Goal: Information Seeking & Learning: Learn about a topic

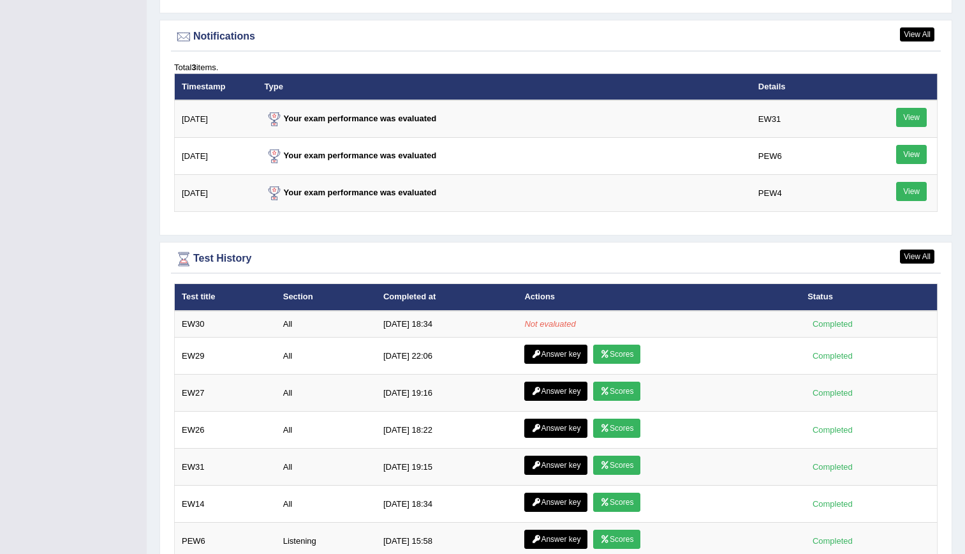
scroll to position [1553, 0]
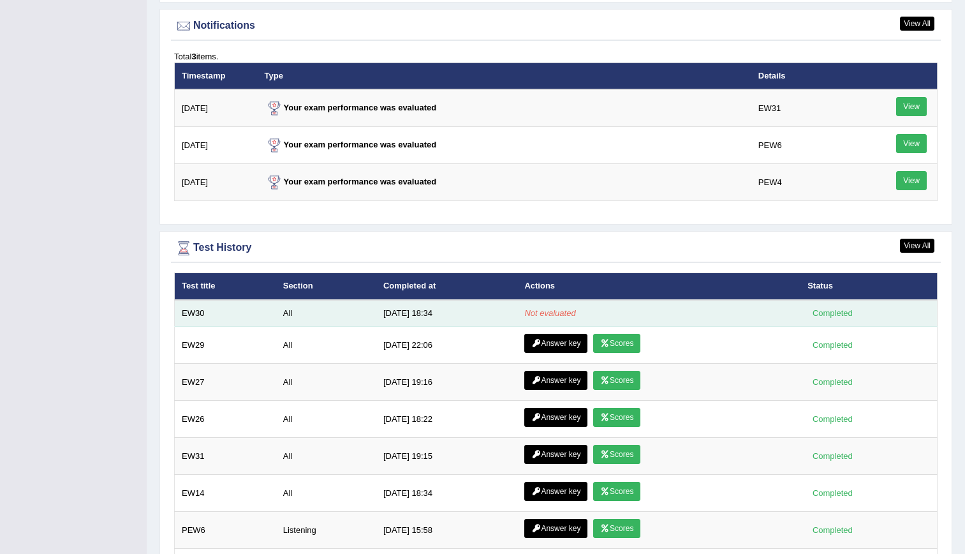
click at [831, 313] on div "Completed" at bounding box center [833, 312] width 50 height 13
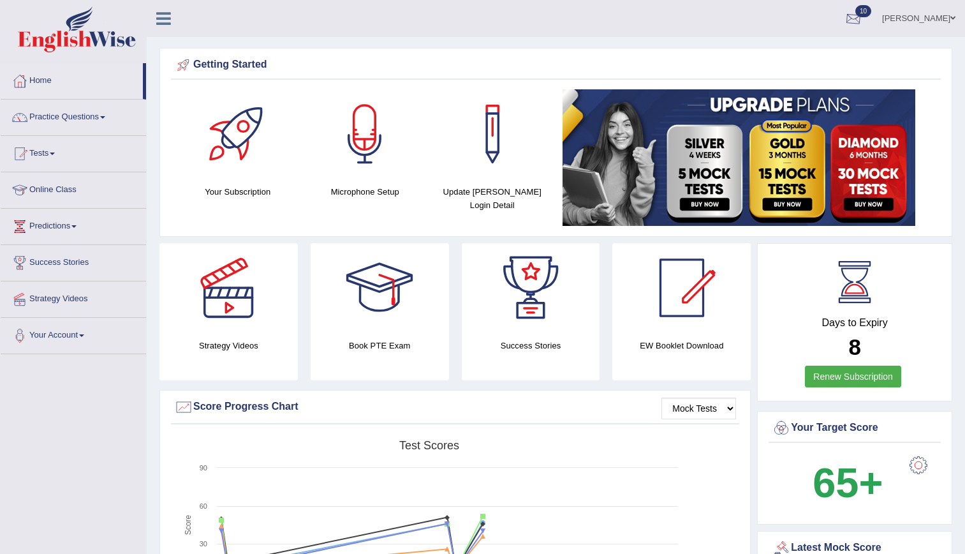
click at [863, 10] on div at bounding box center [853, 19] width 19 height 19
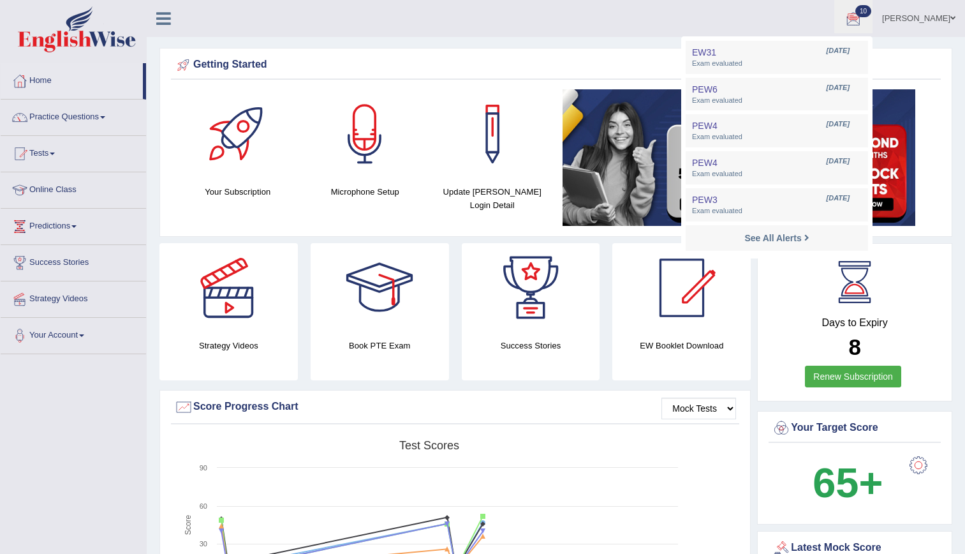
click at [863, 10] on div at bounding box center [853, 19] width 19 height 19
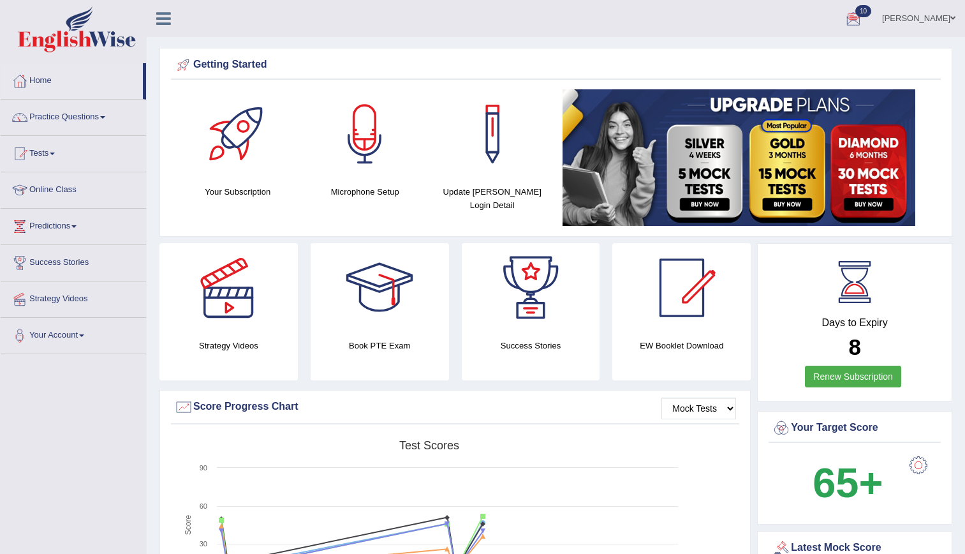
click at [863, 10] on div at bounding box center [853, 19] width 19 height 19
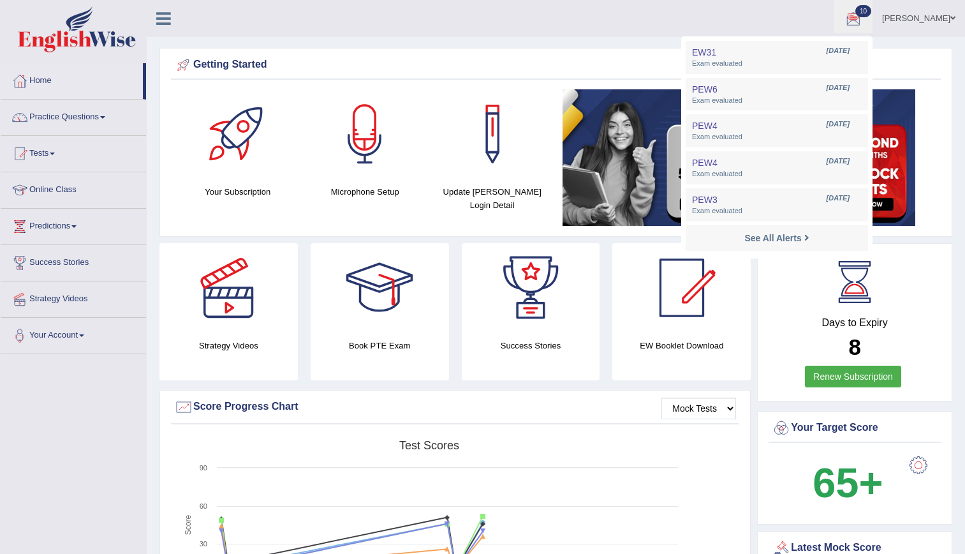
click at [868, 41] on li "EW31 Sep 24, 2025 Exam evaluated" at bounding box center [777, 57] width 182 height 33
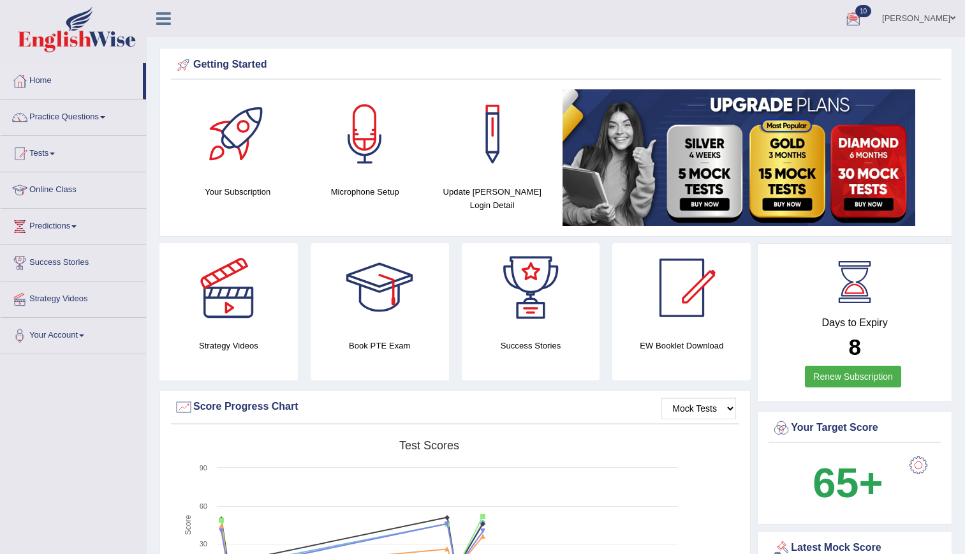
click at [863, 10] on div at bounding box center [853, 19] width 19 height 19
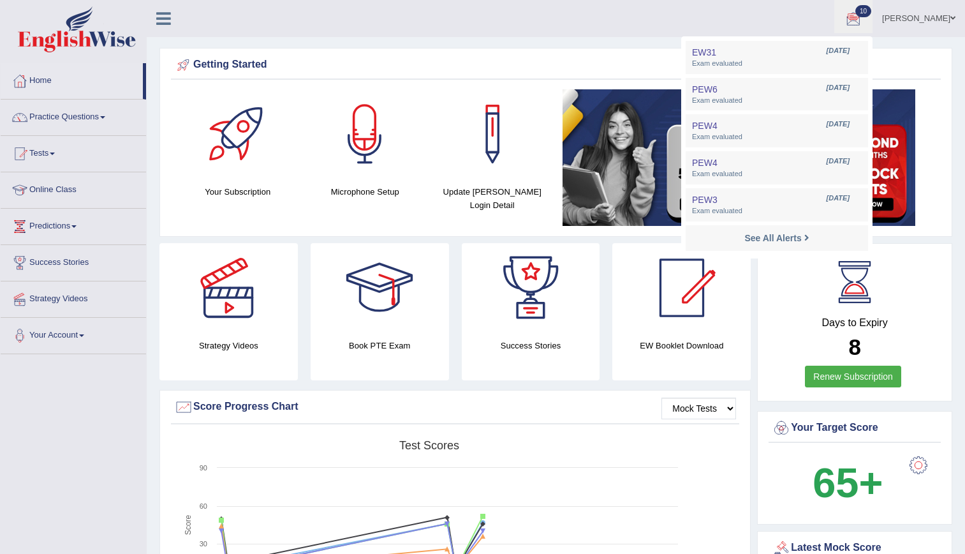
click at [834, 0] on link "10" at bounding box center [853, 16] width 38 height 33
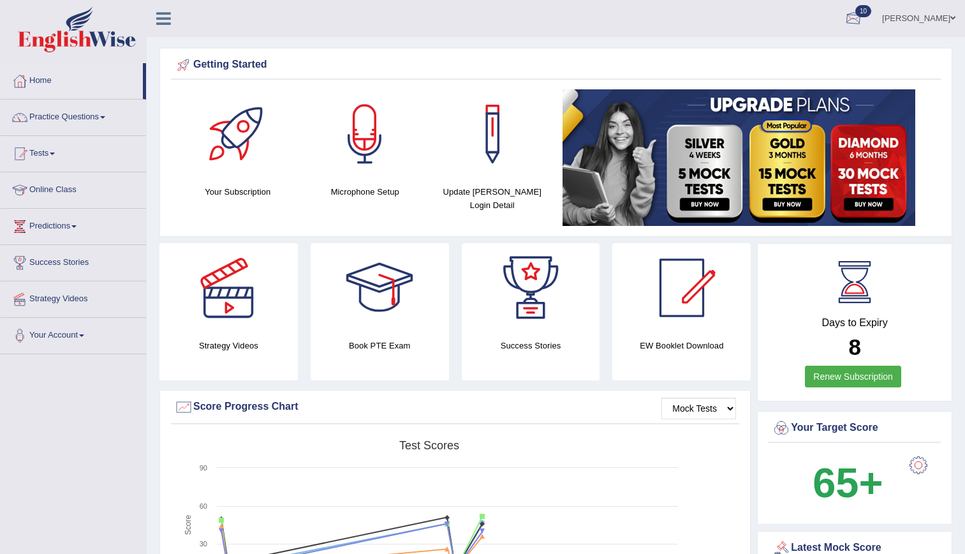
click at [863, 12] on div at bounding box center [853, 19] width 19 height 19
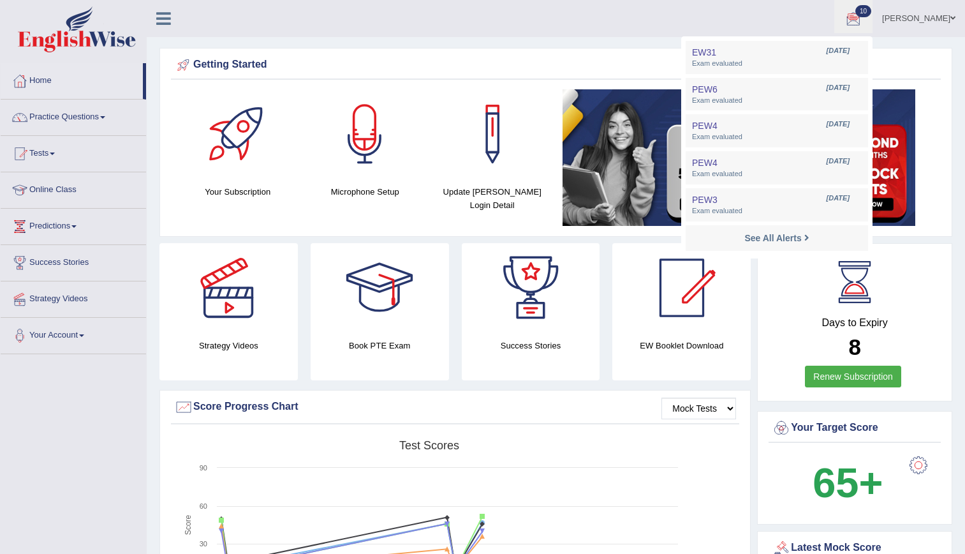
click at [863, 12] on div at bounding box center [853, 19] width 19 height 19
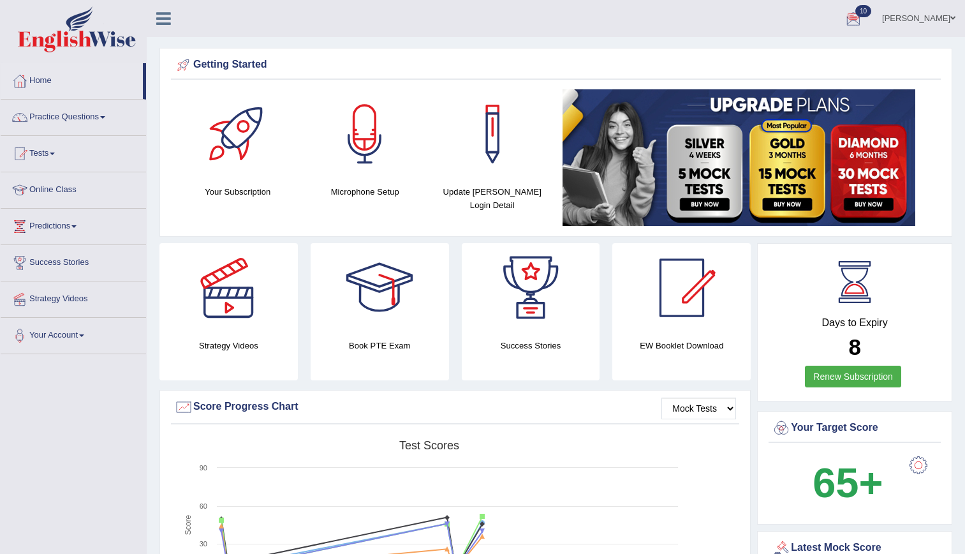
click at [834, 0] on link "10" at bounding box center [853, 16] width 38 height 33
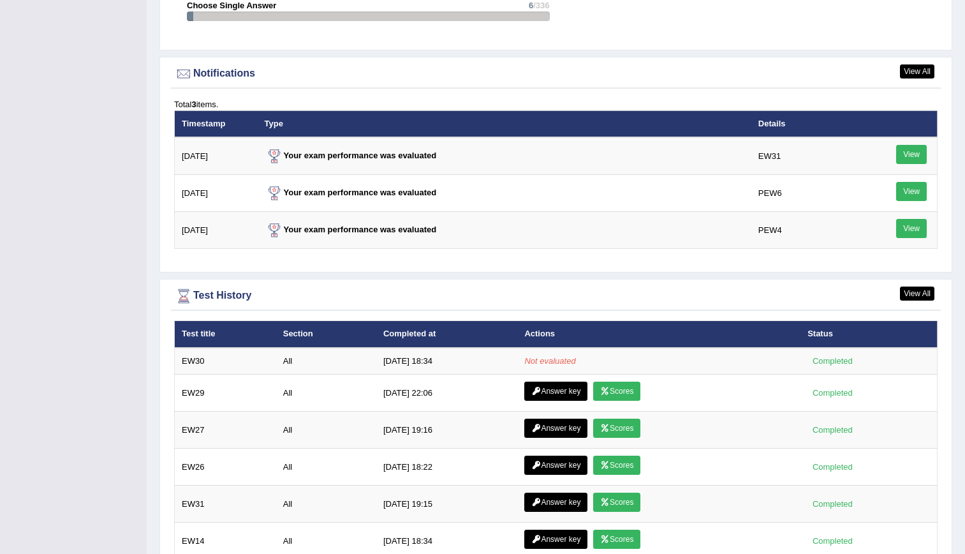
scroll to position [1521, 0]
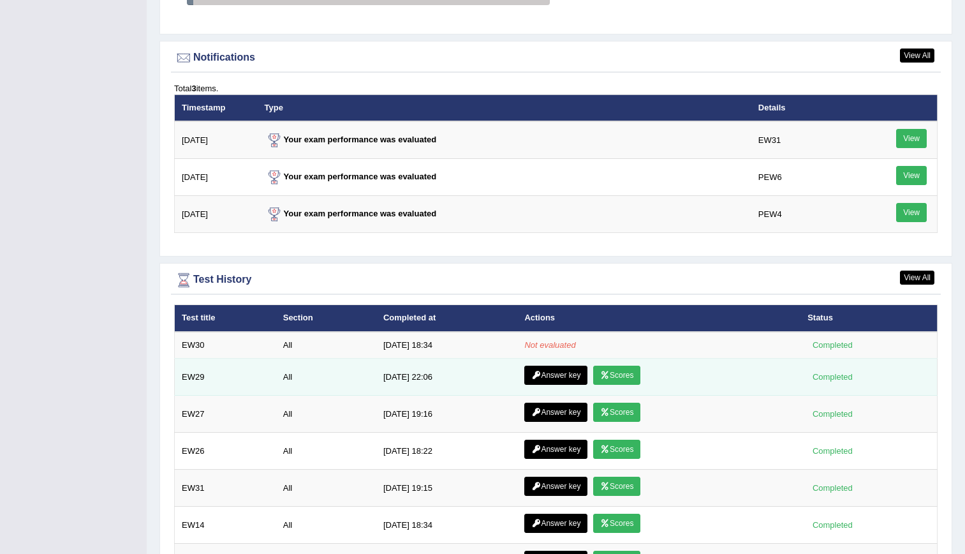
click at [635, 376] on link "Scores" at bounding box center [616, 374] width 47 height 19
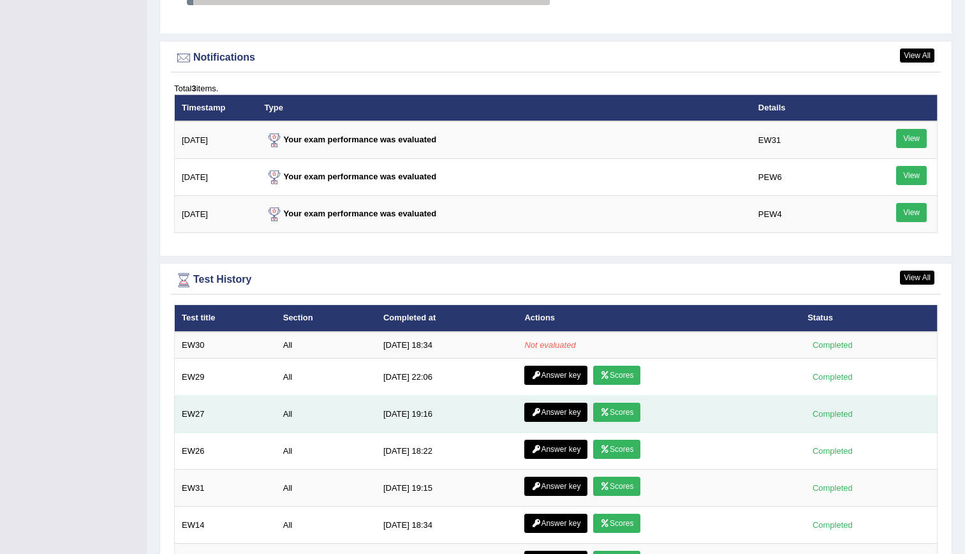
click at [608, 420] on link "Scores" at bounding box center [616, 411] width 47 height 19
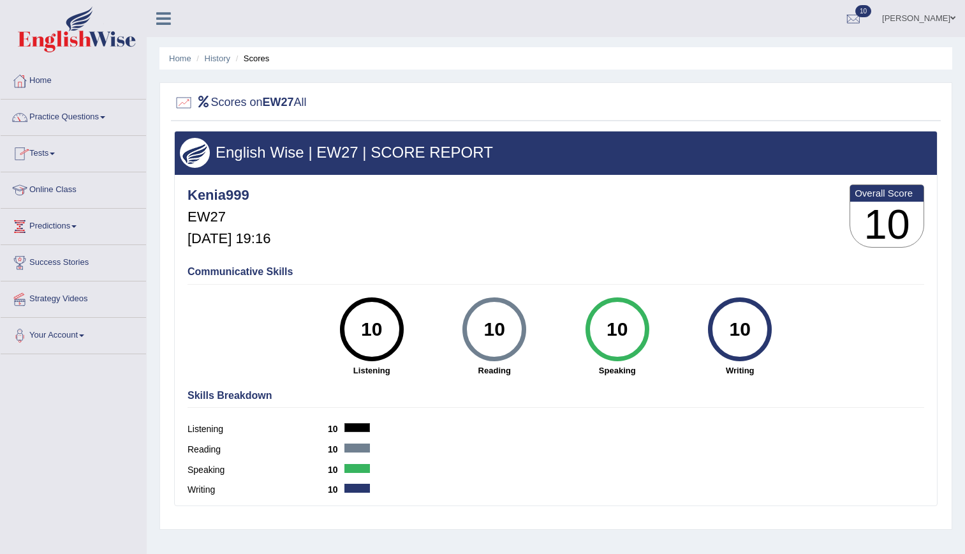
click at [48, 155] on link "Tests" at bounding box center [73, 152] width 145 height 32
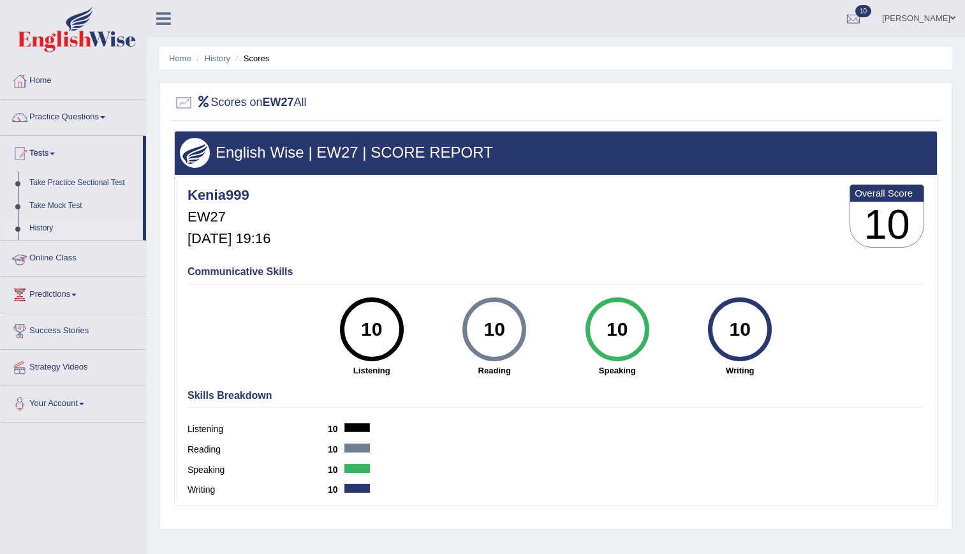
click at [37, 225] on link "History" at bounding box center [83, 228] width 119 height 23
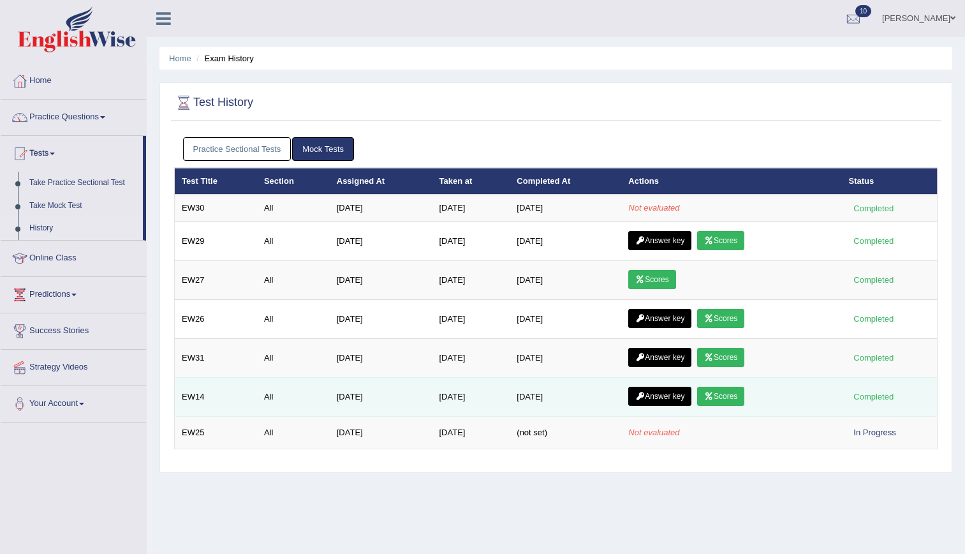
click at [706, 394] on icon at bounding box center [709, 396] width 10 height 8
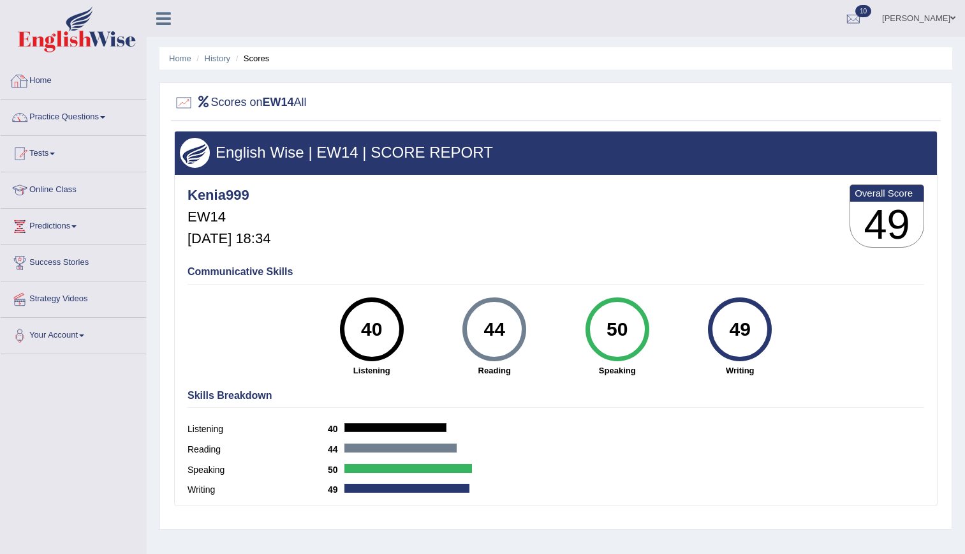
click at [39, 82] on link "Home" at bounding box center [73, 79] width 145 height 32
click at [39, 82] on link "Home" at bounding box center [72, 79] width 142 height 32
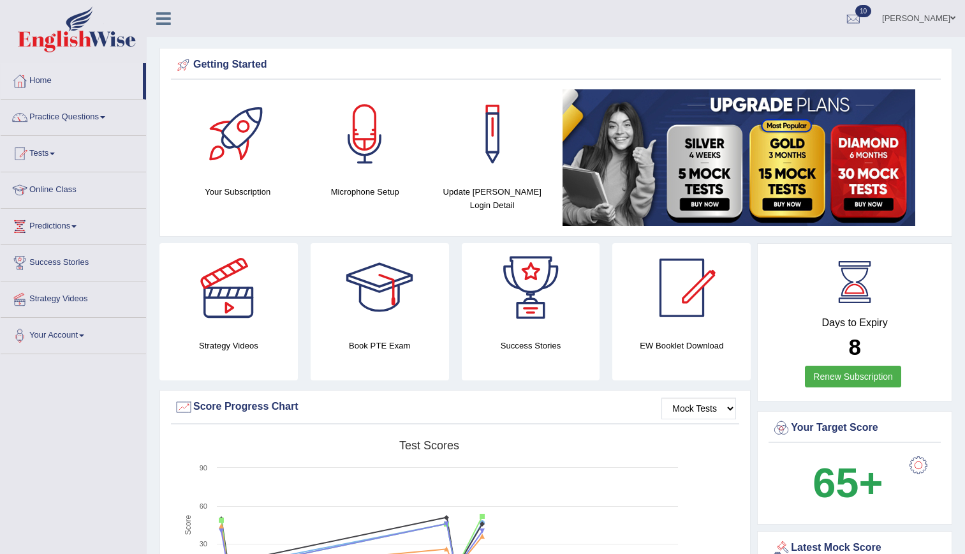
click at [871, 8] on span "10" at bounding box center [863, 11] width 16 height 12
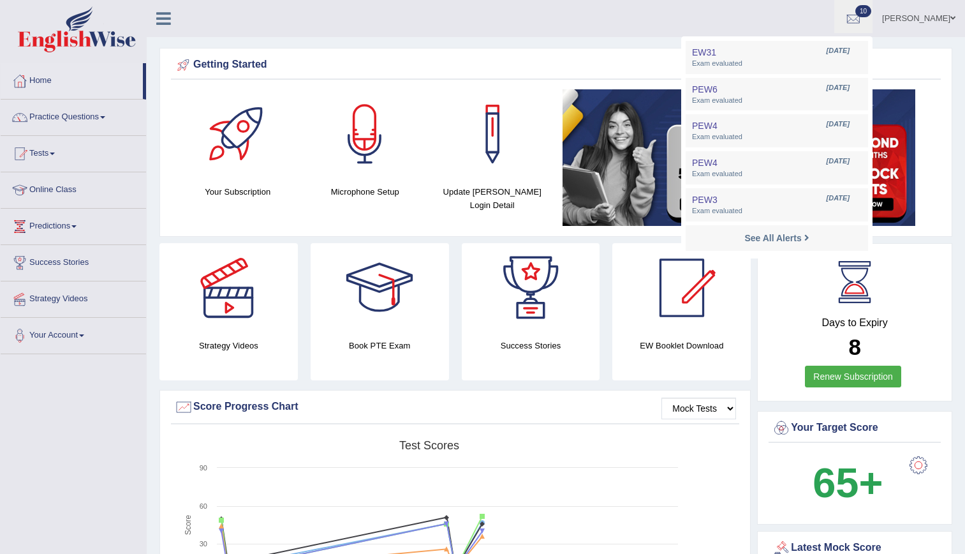
click at [871, 8] on span "10" at bounding box center [863, 11] width 16 height 12
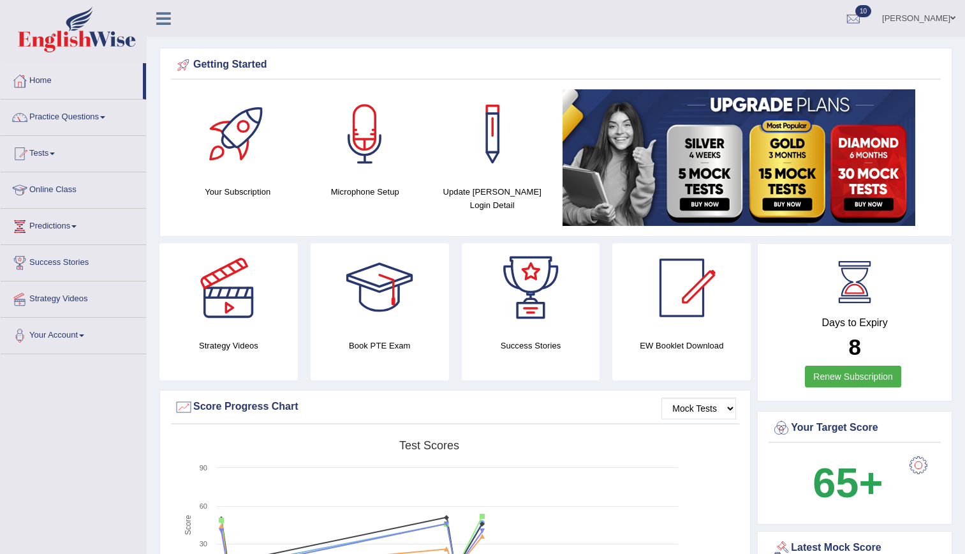
click at [834, 0] on link "10" at bounding box center [853, 16] width 38 height 33
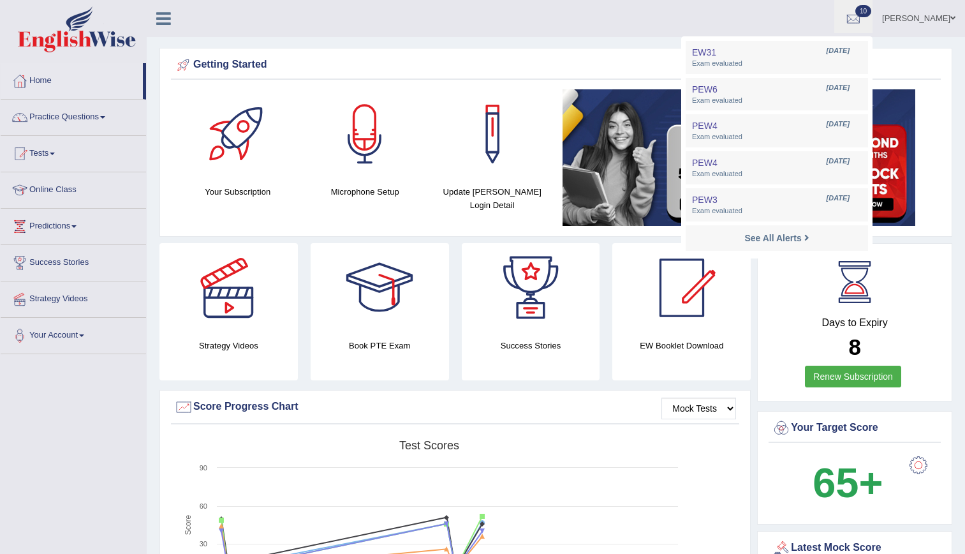
click at [834, 0] on link "10" at bounding box center [853, 16] width 38 height 33
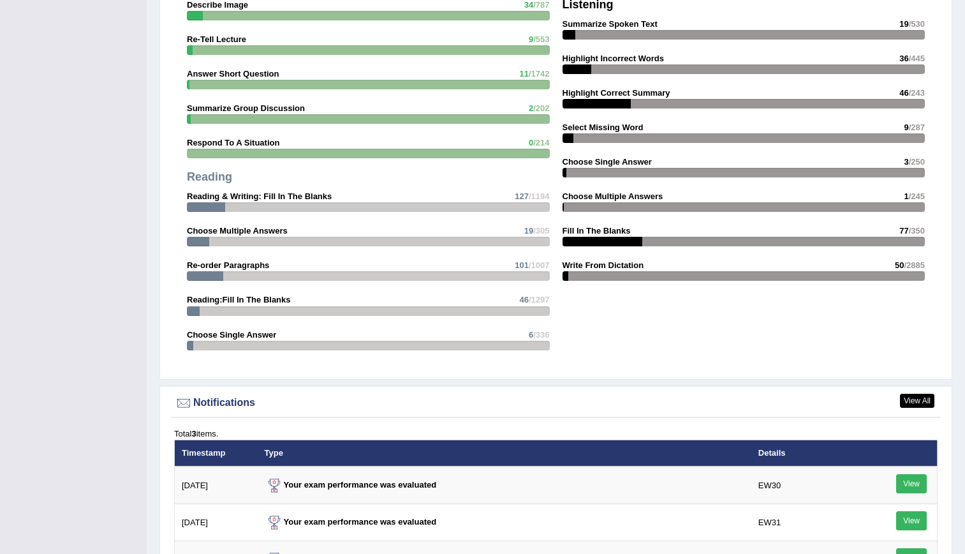
scroll to position [1353, 0]
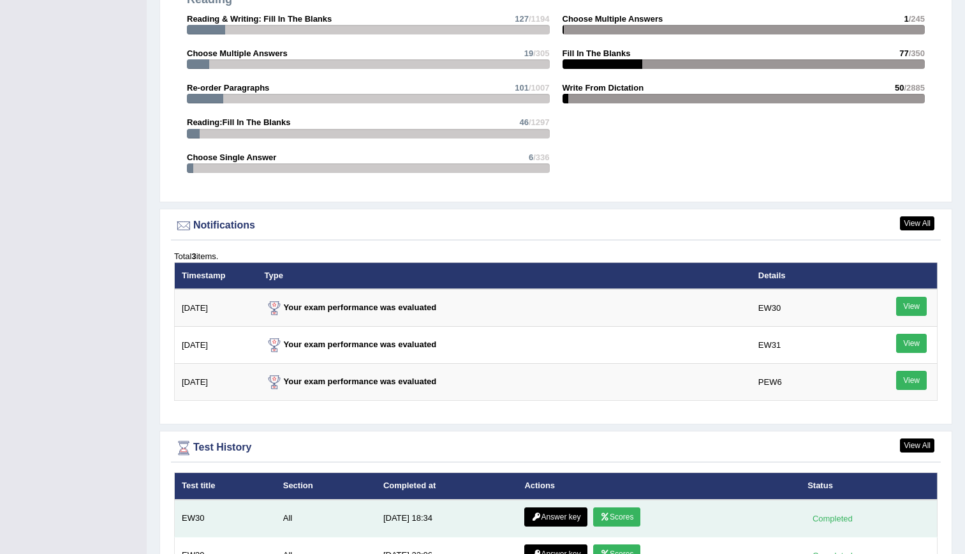
click at [624, 518] on link "Scores" at bounding box center [616, 516] width 47 height 19
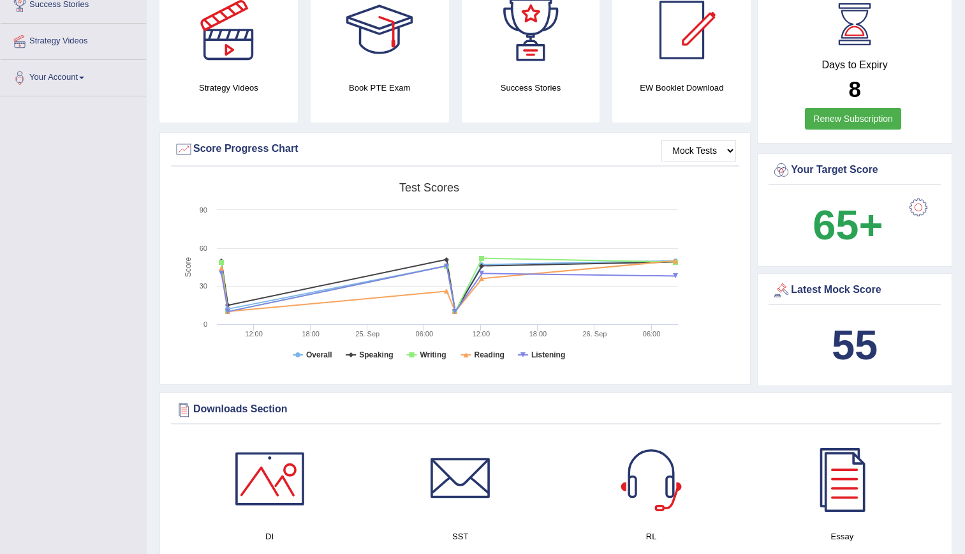
scroll to position [100, 0]
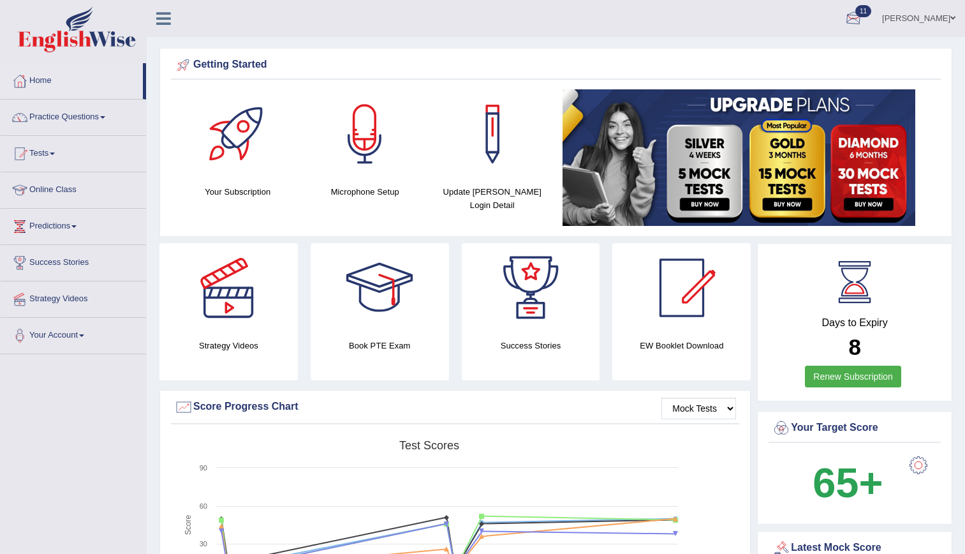
click at [863, 13] on div at bounding box center [853, 19] width 19 height 19
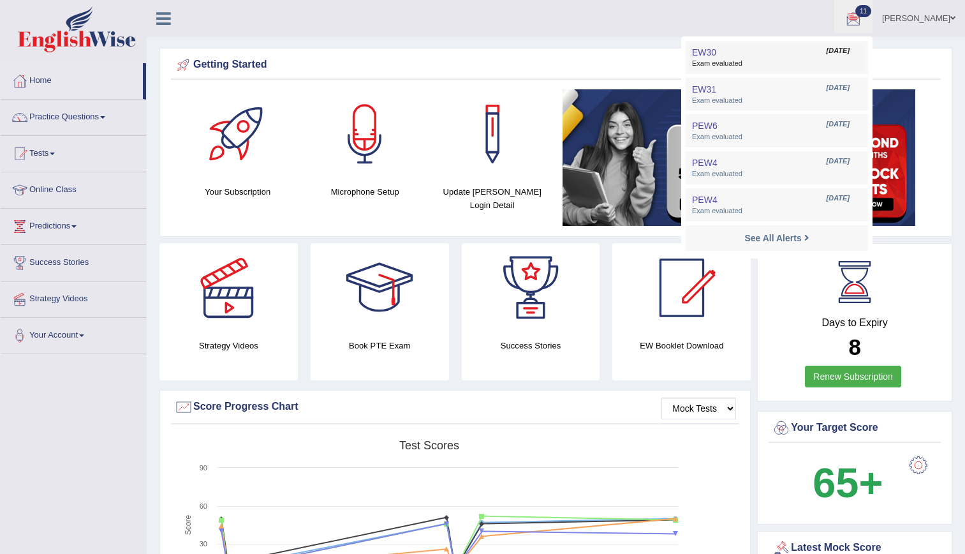
click at [814, 55] on link "EW30 Sep 26, 2025 Exam evaluated" at bounding box center [777, 57] width 176 height 27
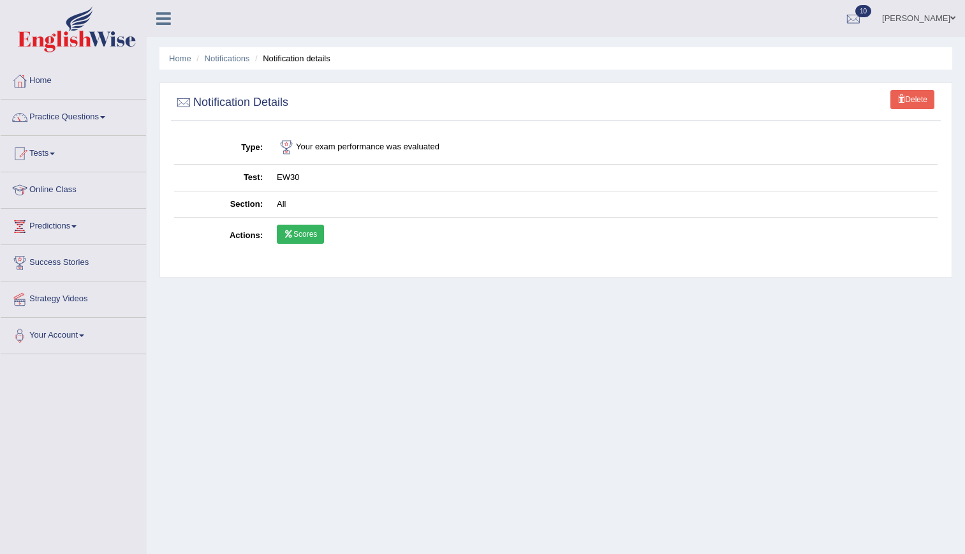
click at [294, 233] on link "Scores" at bounding box center [300, 234] width 47 height 19
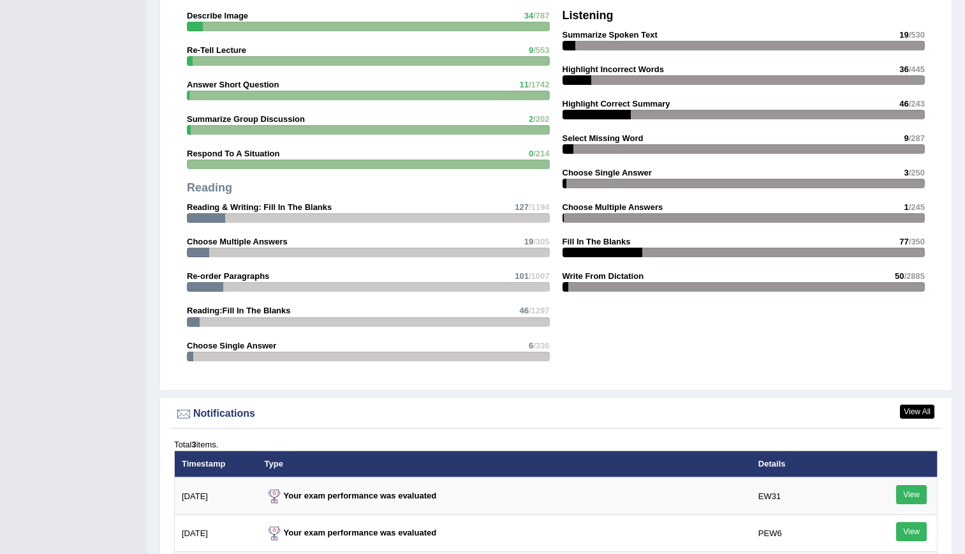
scroll to position [1576, 0]
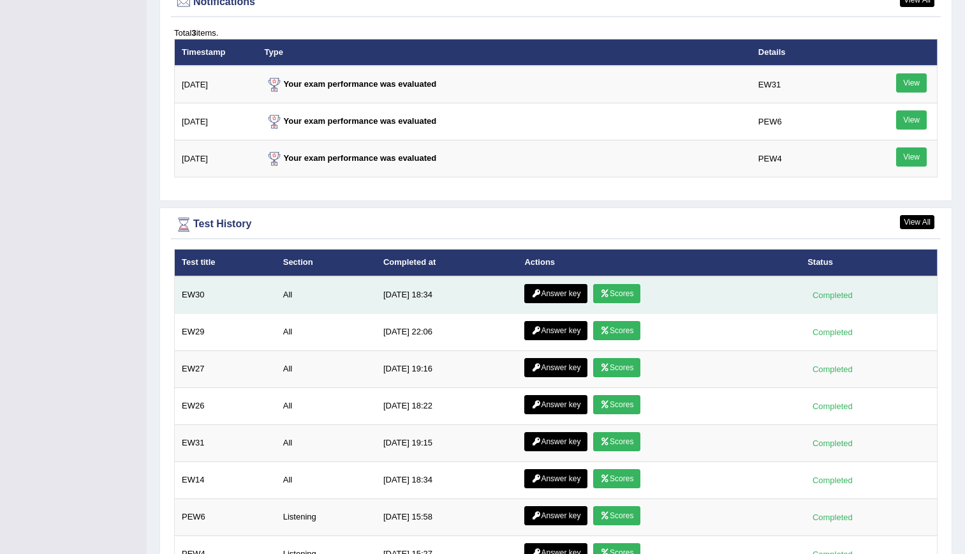
click at [546, 295] on link "Answer key" at bounding box center [555, 293] width 63 height 19
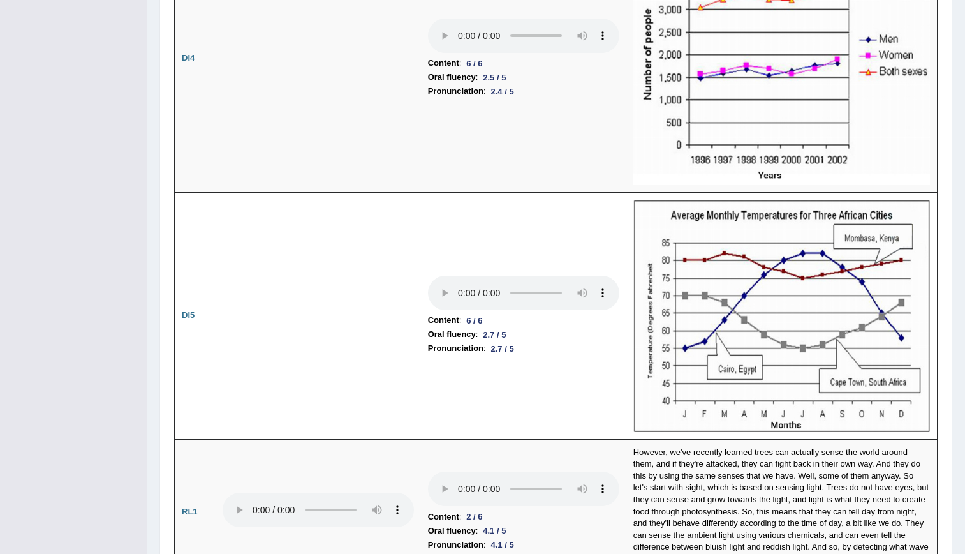
scroll to position [1433, 0]
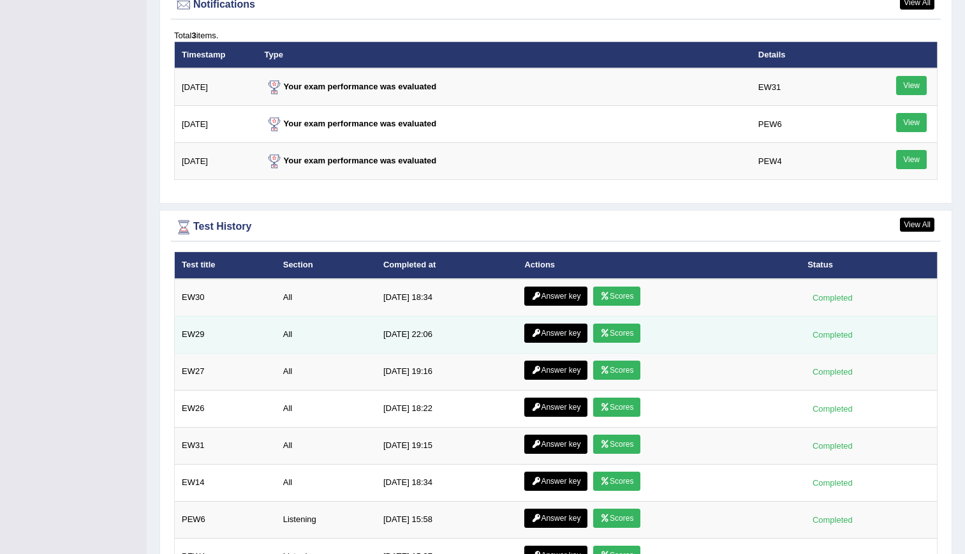
click at [858, 326] on td "Completed" at bounding box center [869, 334] width 137 height 37
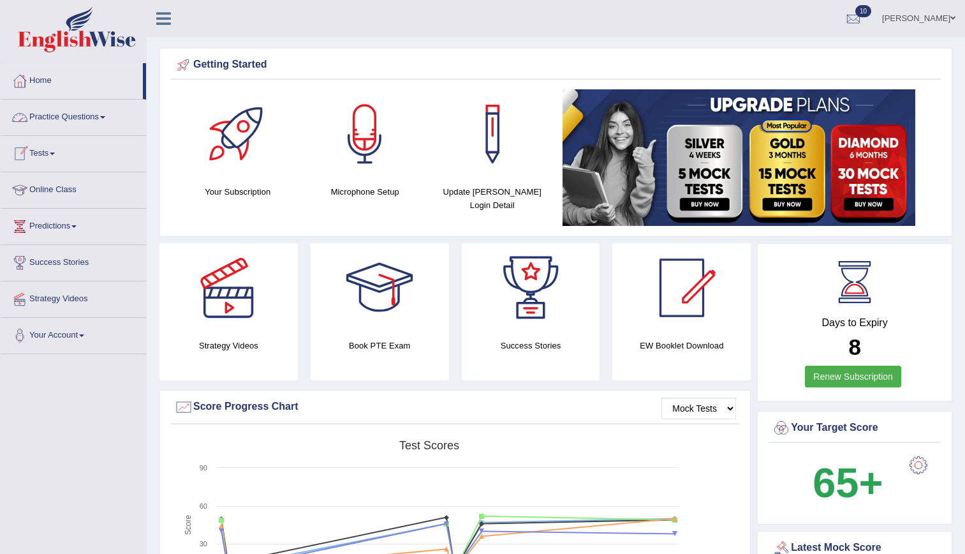
click at [43, 153] on link "Tests" at bounding box center [73, 152] width 145 height 32
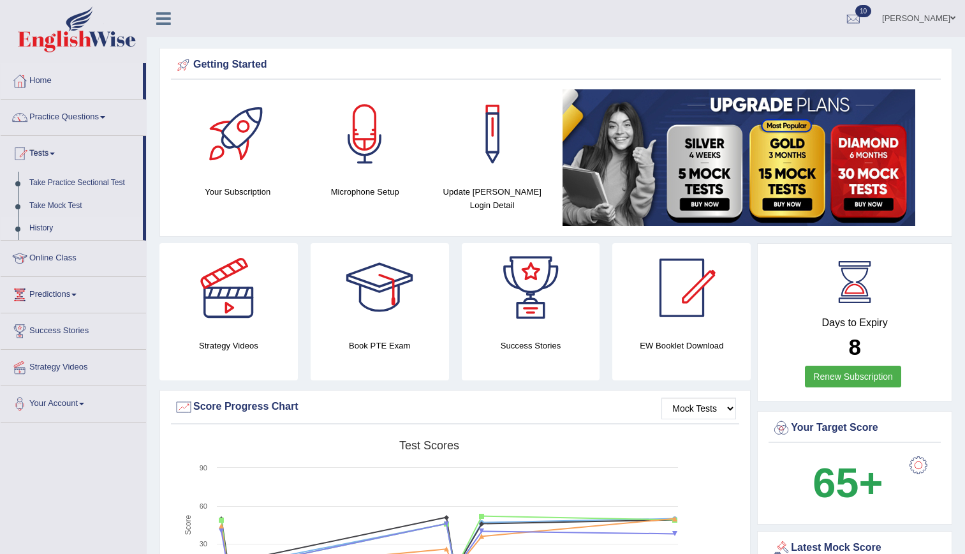
click at [48, 228] on link "History" at bounding box center [83, 228] width 119 height 23
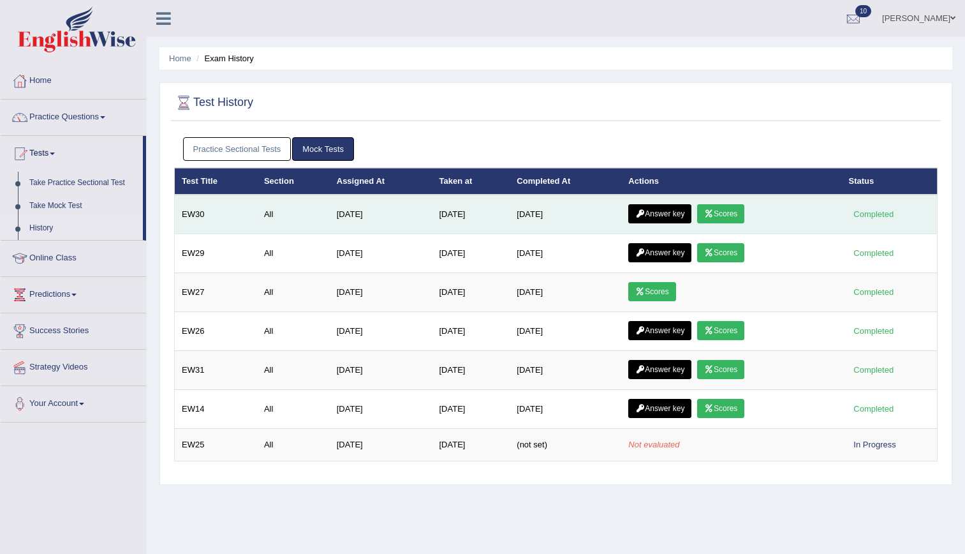
click at [719, 202] on td "Answer key Scores" at bounding box center [731, 215] width 220 height 40
click at [724, 214] on link "Scores" at bounding box center [720, 213] width 47 height 19
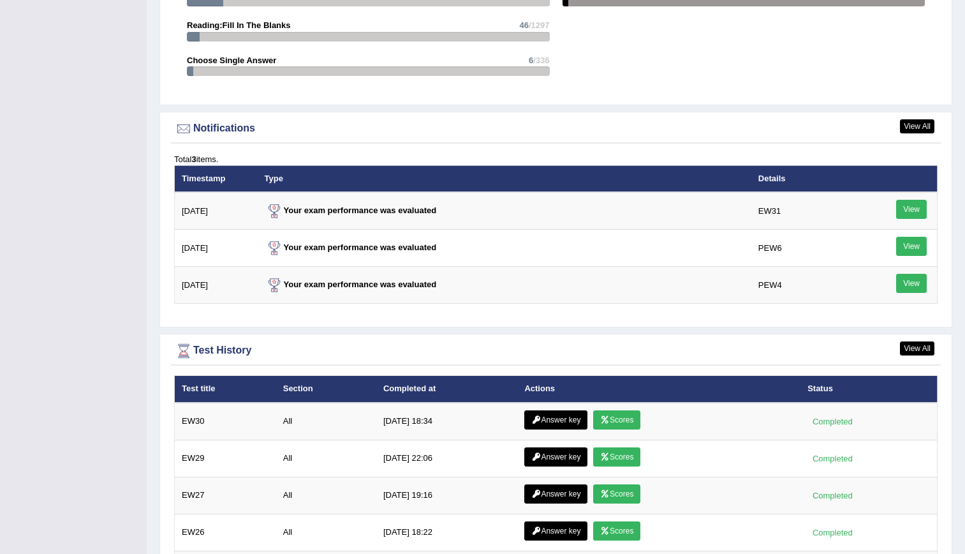
scroll to position [1531, 0]
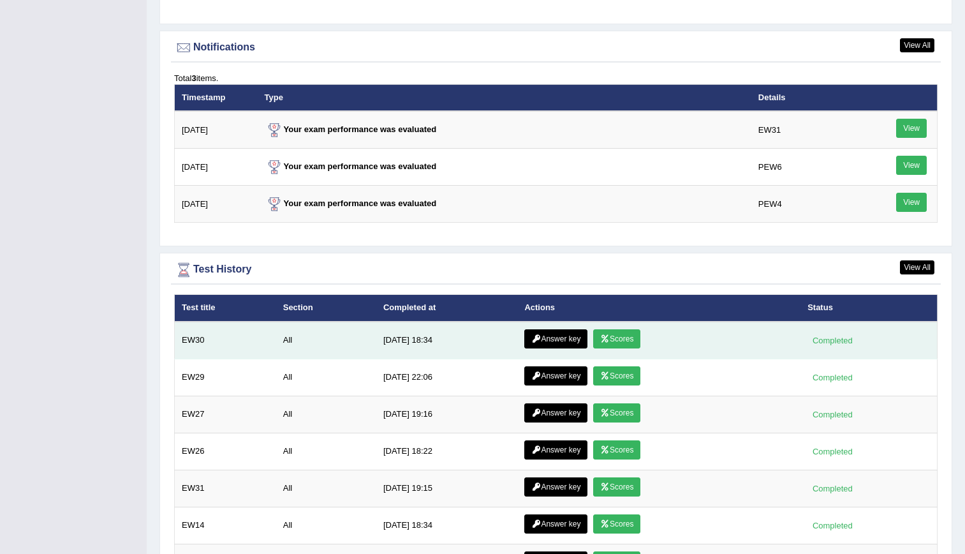
click at [551, 333] on link "Answer key" at bounding box center [555, 338] width 63 height 19
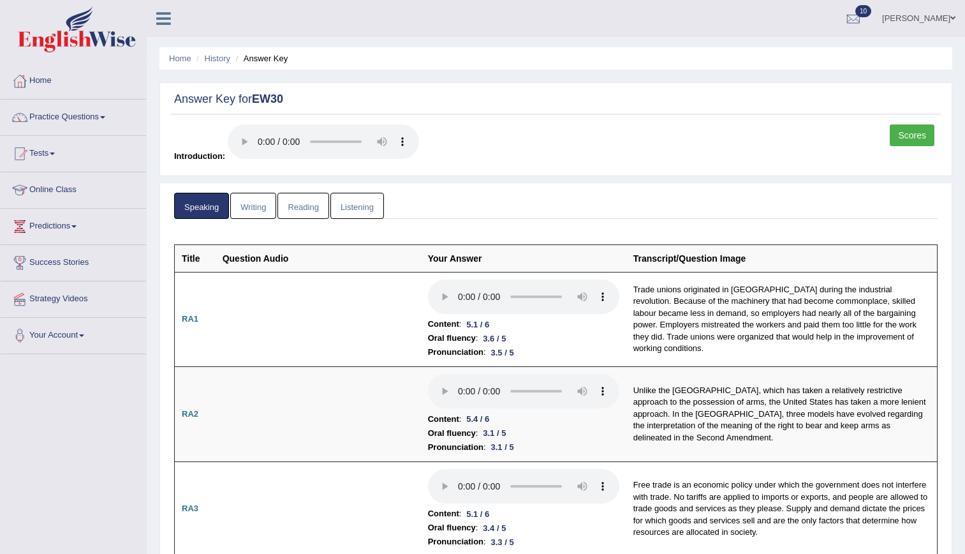
click at [265, 203] on link "Writing" at bounding box center [253, 206] width 46 height 26
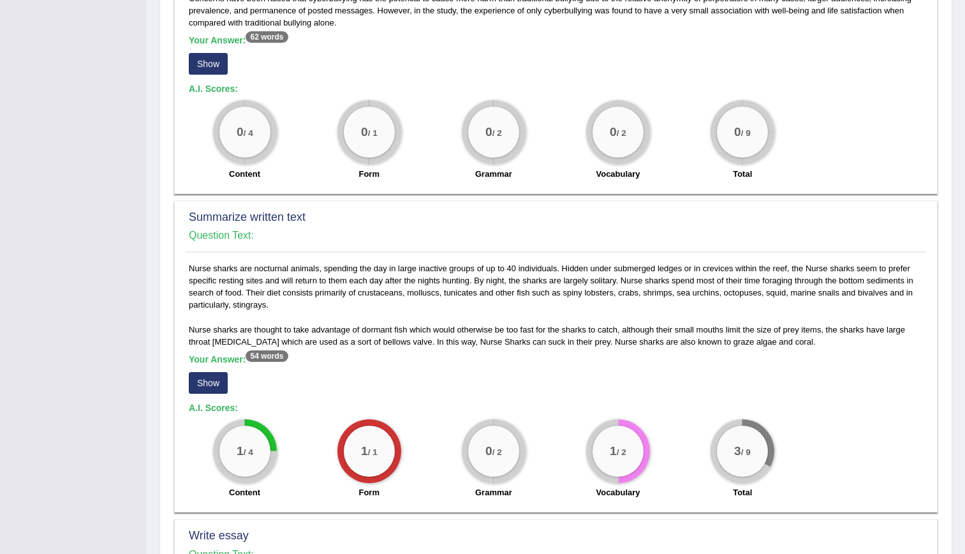
scroll to position [404, 0]
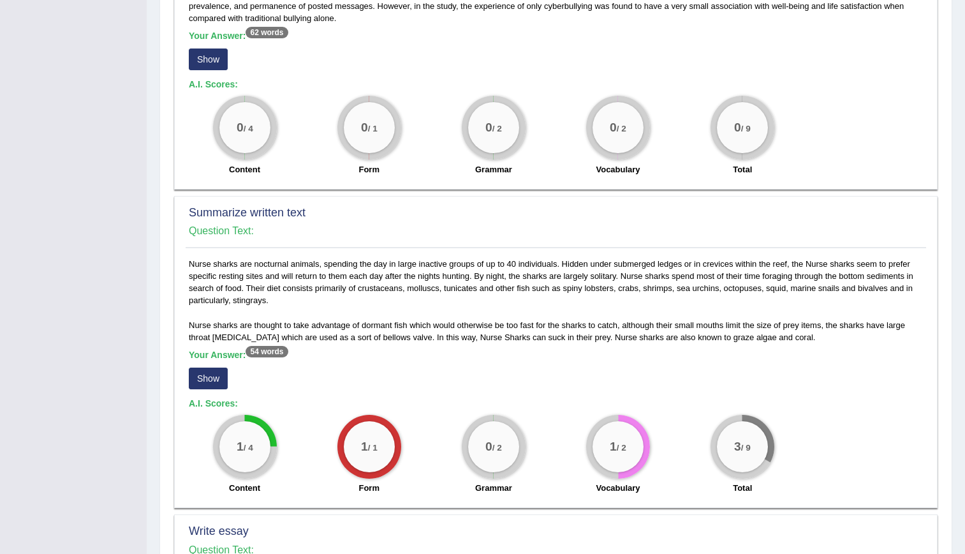
click at [198, 381] on button "Show" at bounding box center [208, 378] width 39 height 22
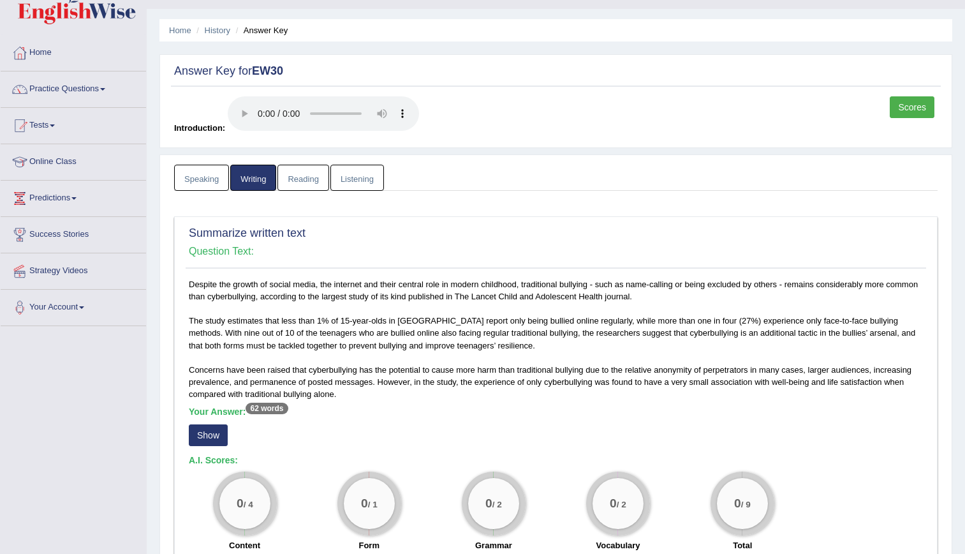
scroll to position [13, 0]
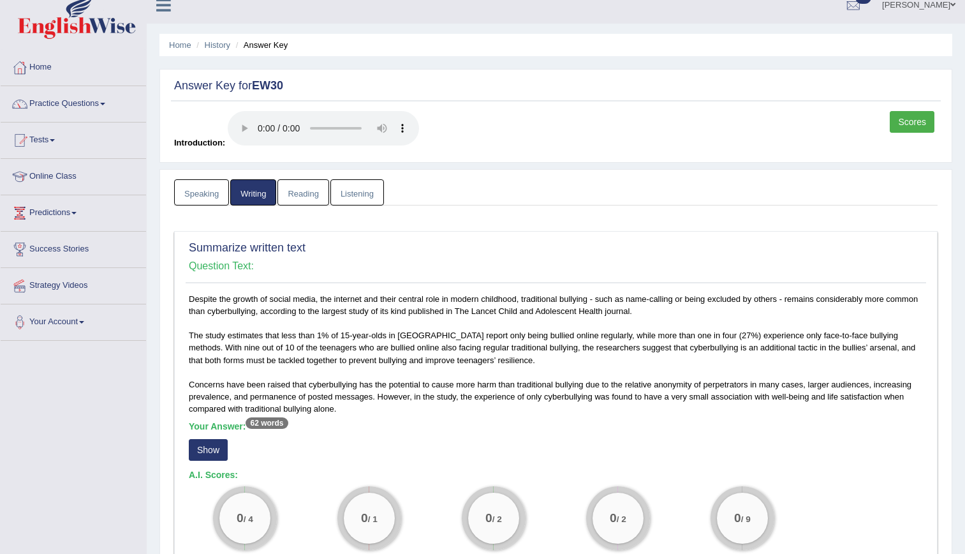
click at [208, 451] on button "Show" at bounding box center [208, 450] width 39 height 22
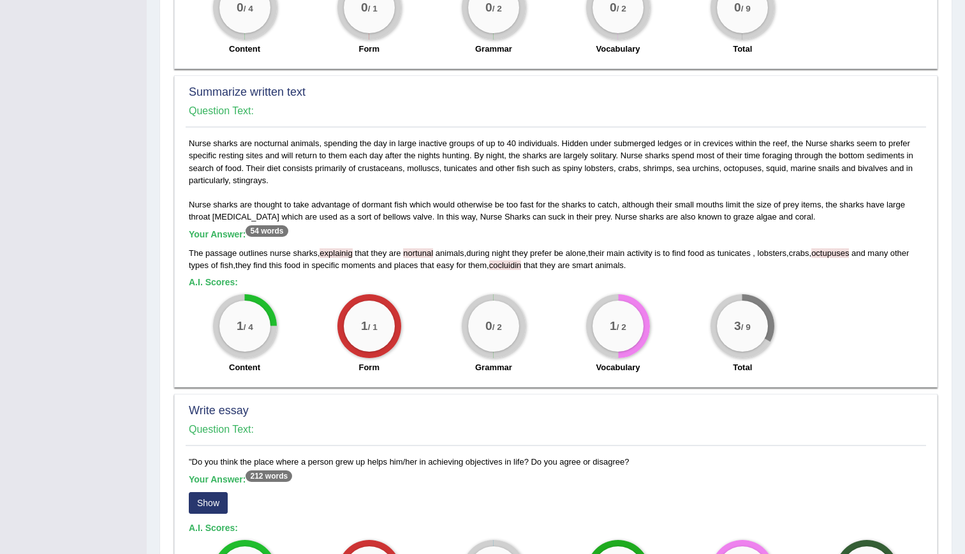
scroll to position [0, 0]
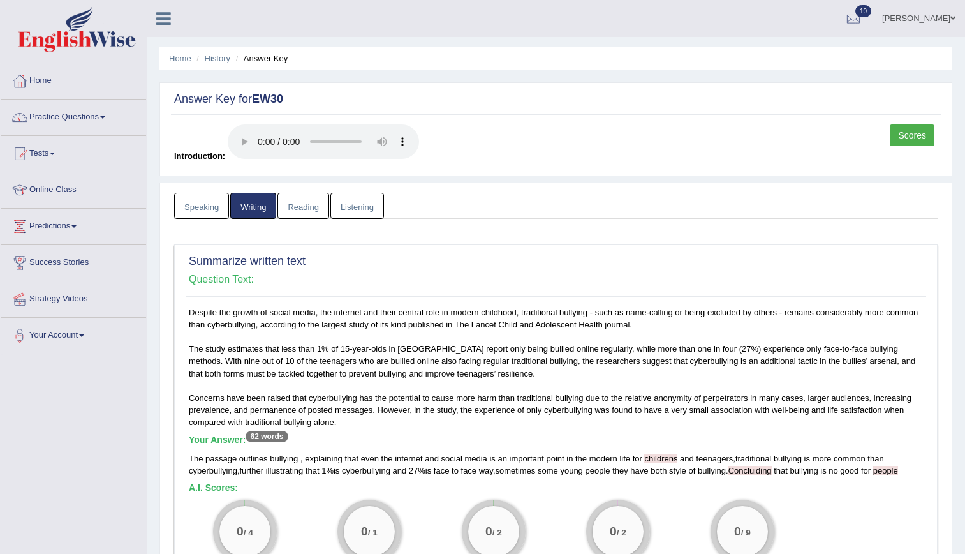
click at [301, 200] on link "Reading" at bounding box center [302, 206] width 51 height 26
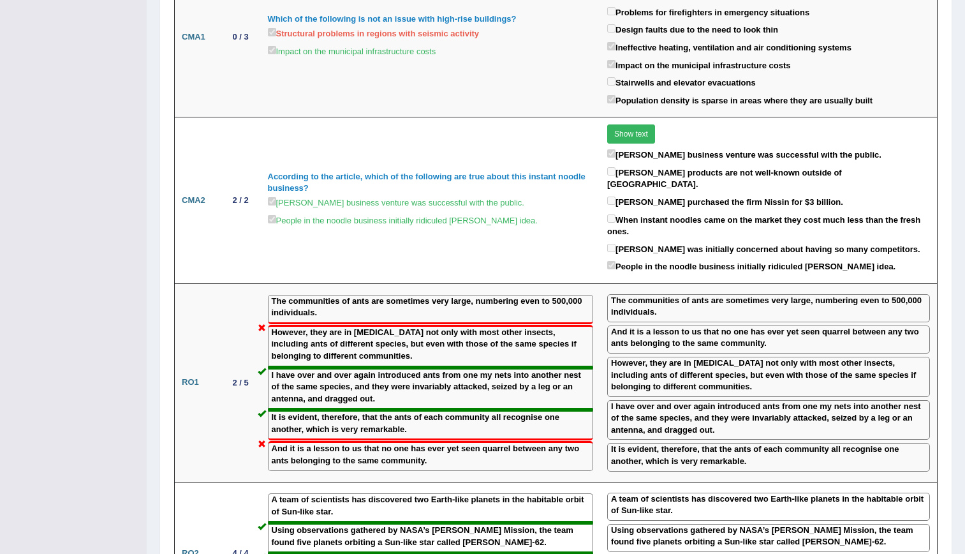
scroll to position [183, 0]
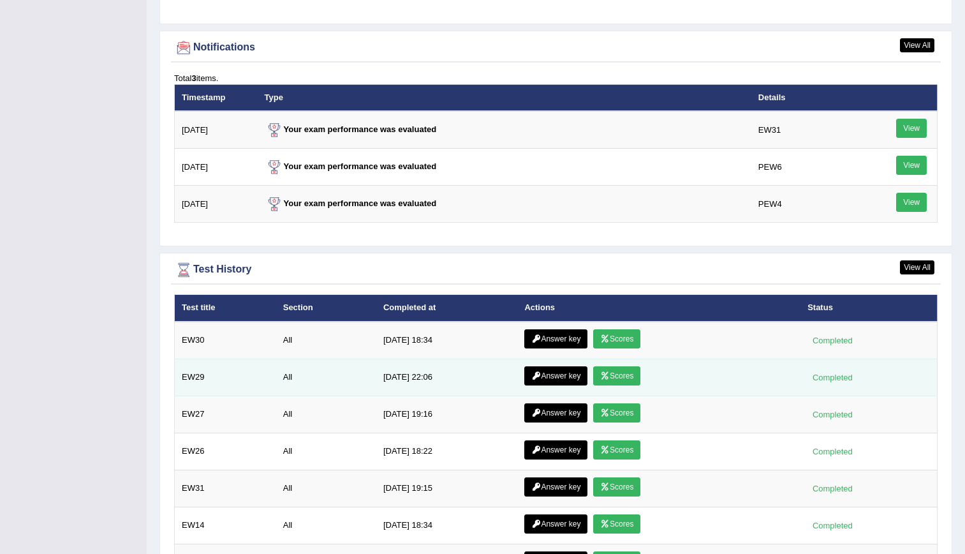
click at [612, 381] on link "Scores" at bounding box center [616, 375] width 47 height 19
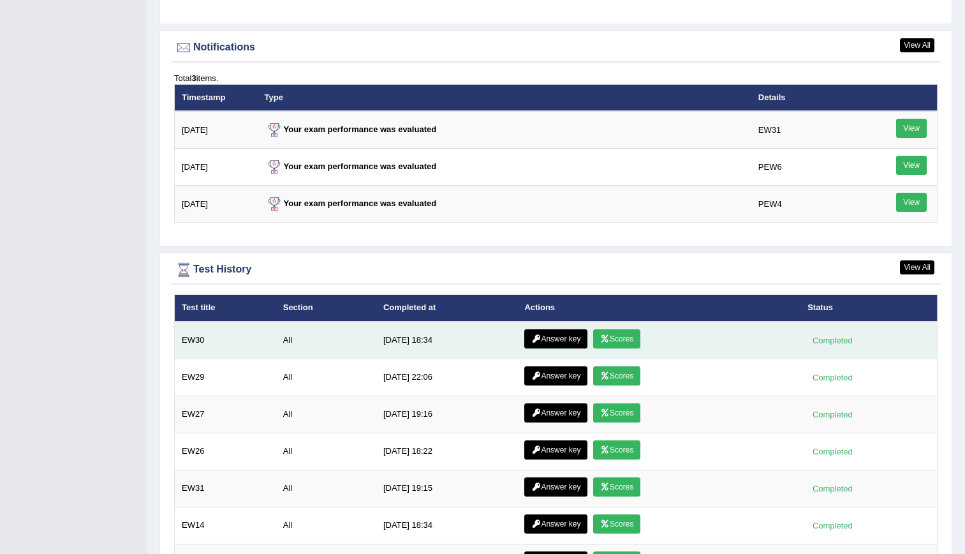
click at [563, 341] on link "Answer key" at bounding box center [555, 338] width 63 height 19
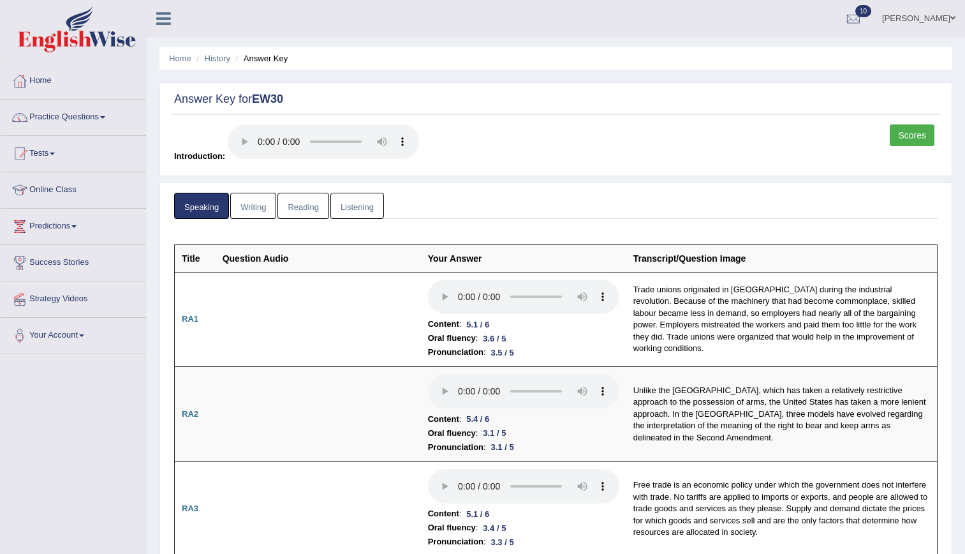
click at [366, 205] on link "Listening" at bounding box center [357, 206] width 54 height 26
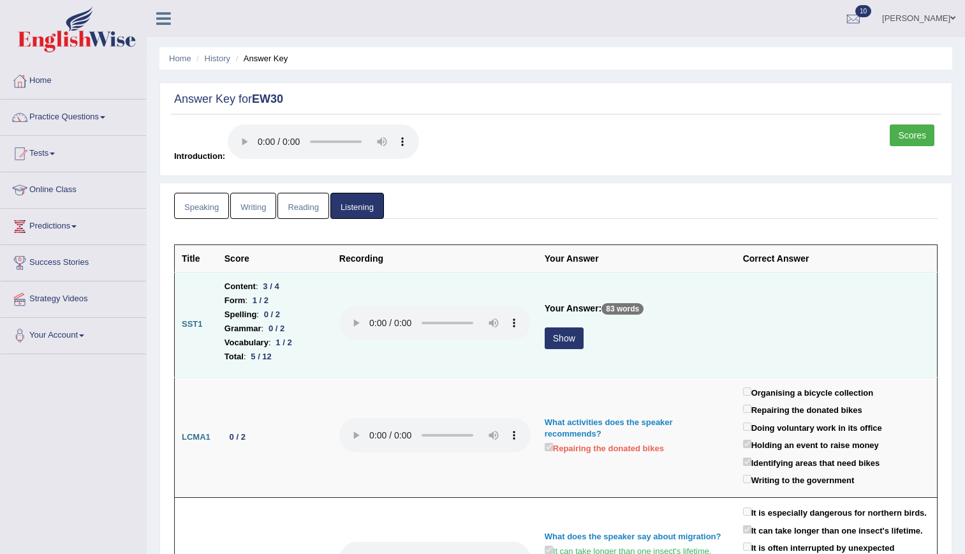
click at [566, 339] on button "Show" at bounding box center [564, 338] width 39 height 22
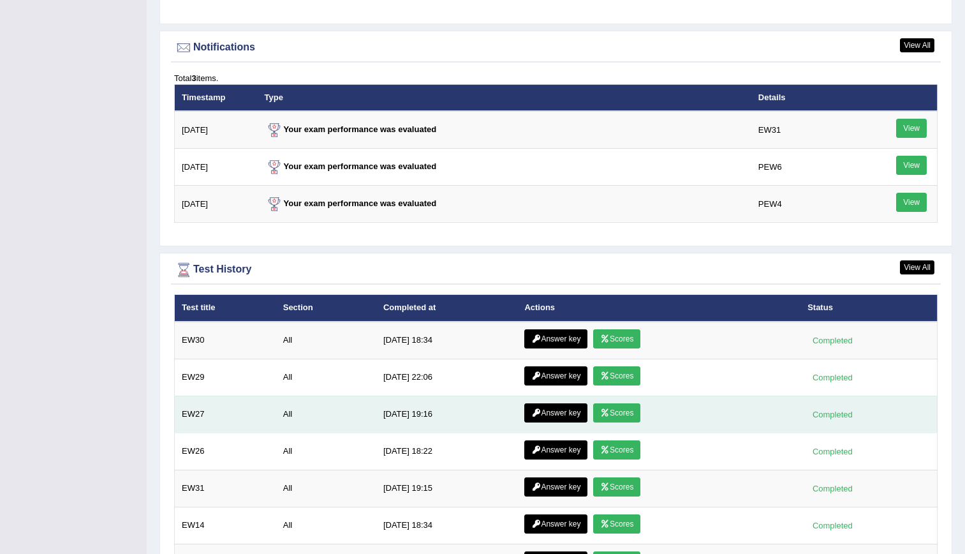
click at [609, 413] on link "Scores" at bounding box center [616, 412] width 47 height 19
click at [614, 411] on link "Scores" at bounding box center [616, 412] width 47 height 19
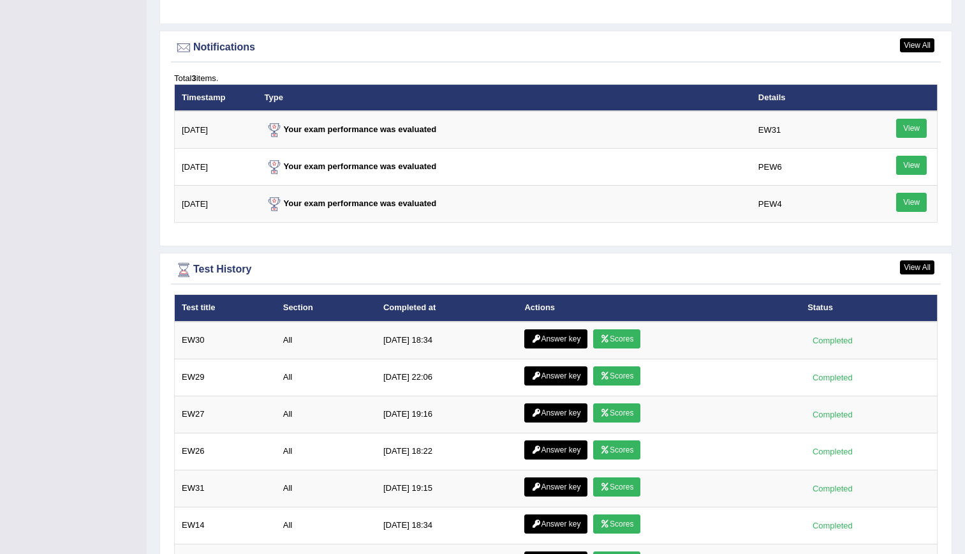
scroll to position [1657, 0]
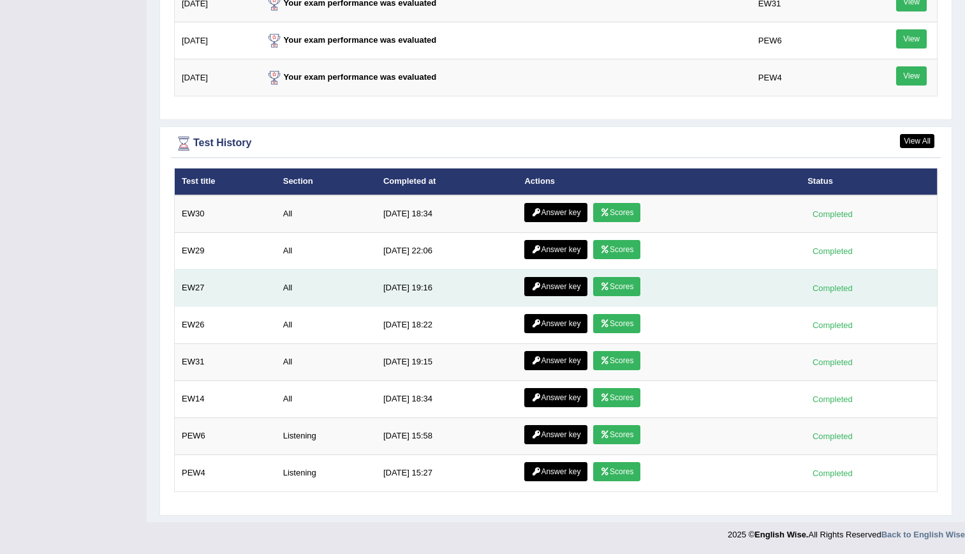
click at [620, 294] on link "Scores" at bounding box center [616, 286] width 47 height 19
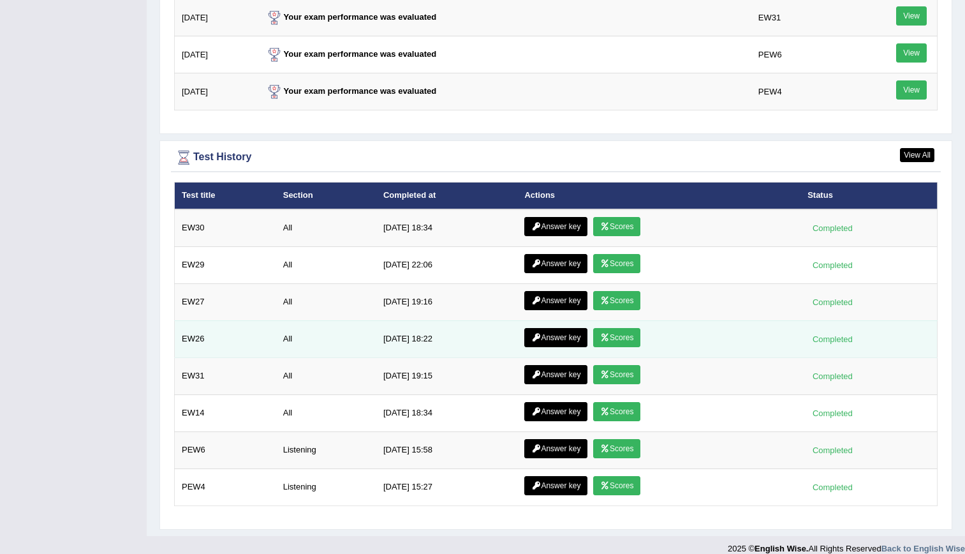
click at [625, 339] on link "Scores" at bounding box center [616, 337] width 47 height 19
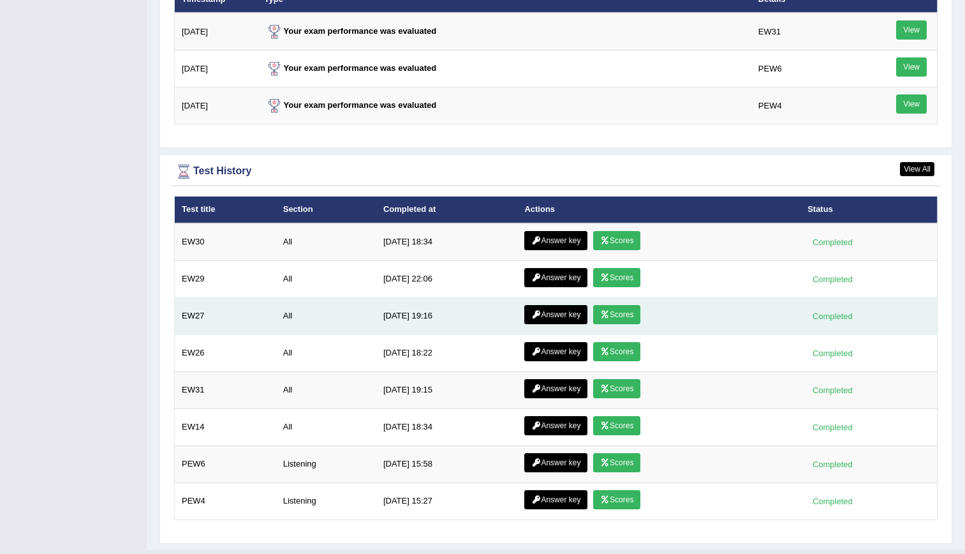
click at [616, 320] on link "Scores" at bounding box center [616, 314] width 47 height 19
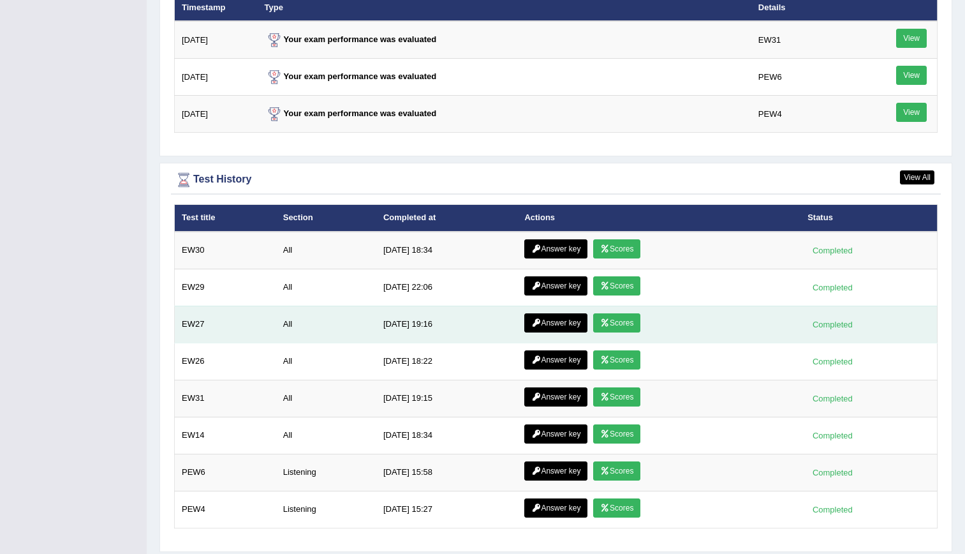
click at [614, 328] on link "Scores" at bounding box center [616, 322] width 47 height 19
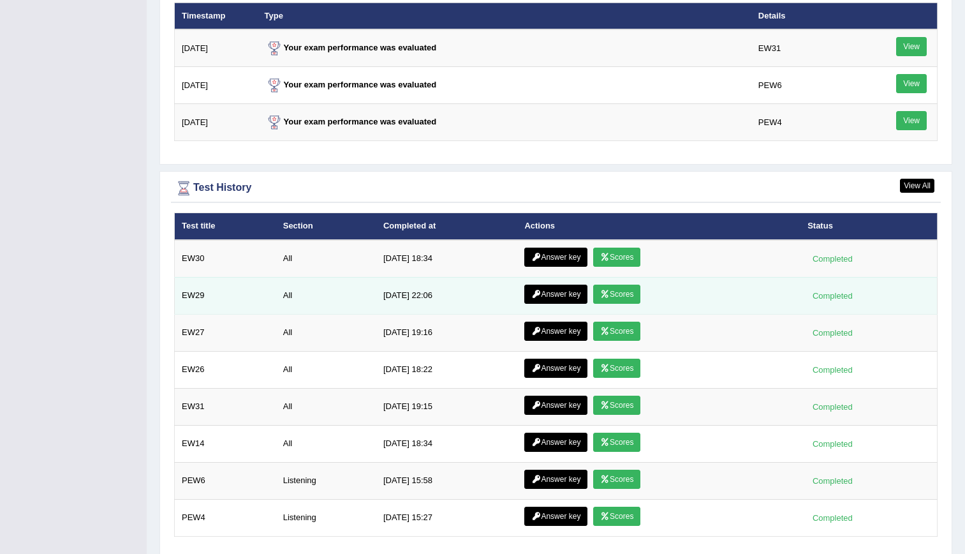
click at [610, 284] on link "Scores" at bounding box center [616, 293] width 47 height 19
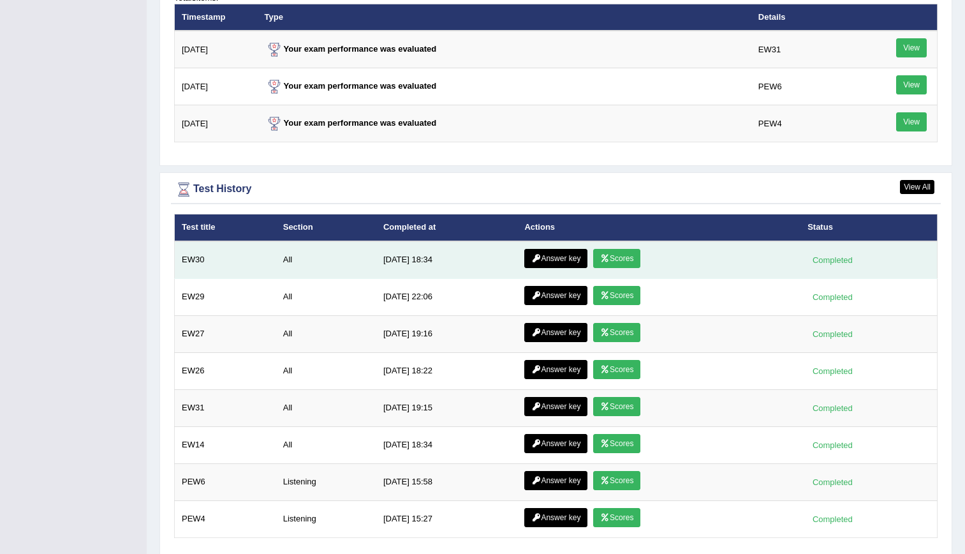
click at [619, 254] on link "Scores" at bounding box center [616, 258] width 47 height 19
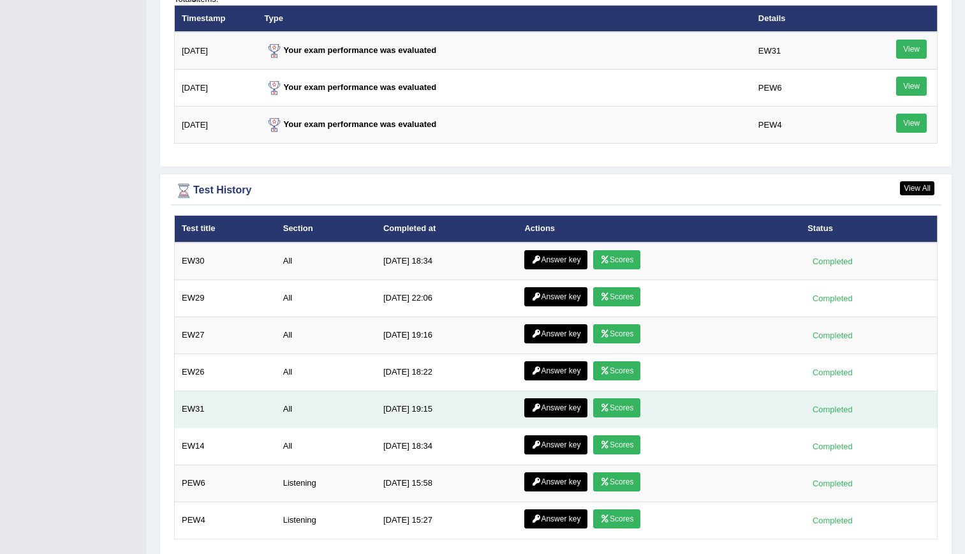
drag, startPoint x: 0, startPoint y: 0, endPoint x: 617, endPoint y: 415, distance: 743.6
click at [617, 415] on link "Scores" at bounding box center [616, 407] width 47 height 19
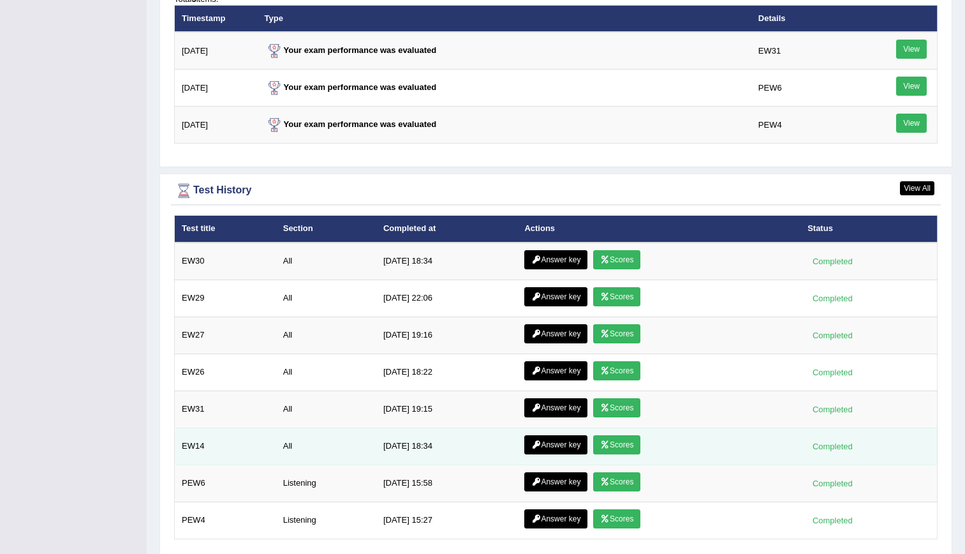
click at [617, 439] on link "Scores" at bounding box center [616, 444] width 47 height 19
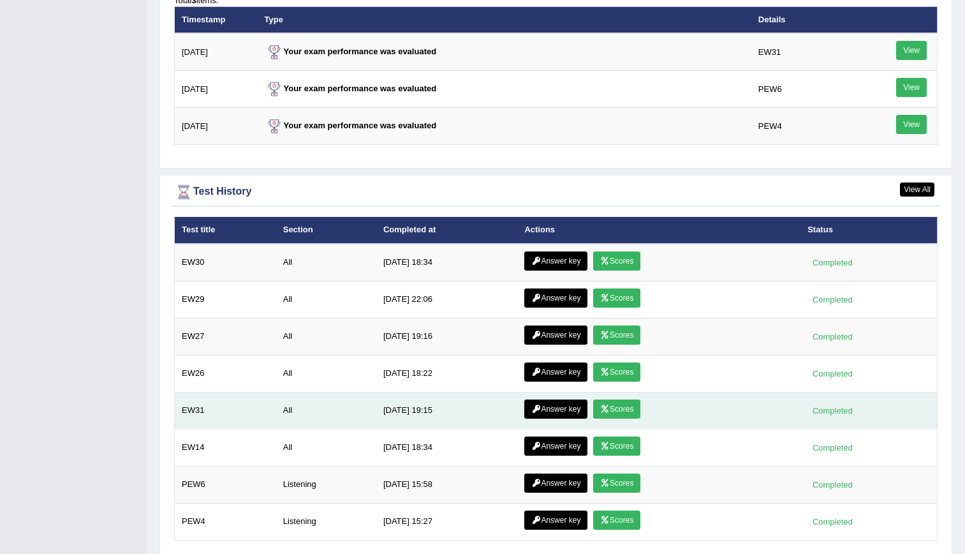
click at [617, 409] on link "Scores" at bounding box center [616, 408] width 47 height 19
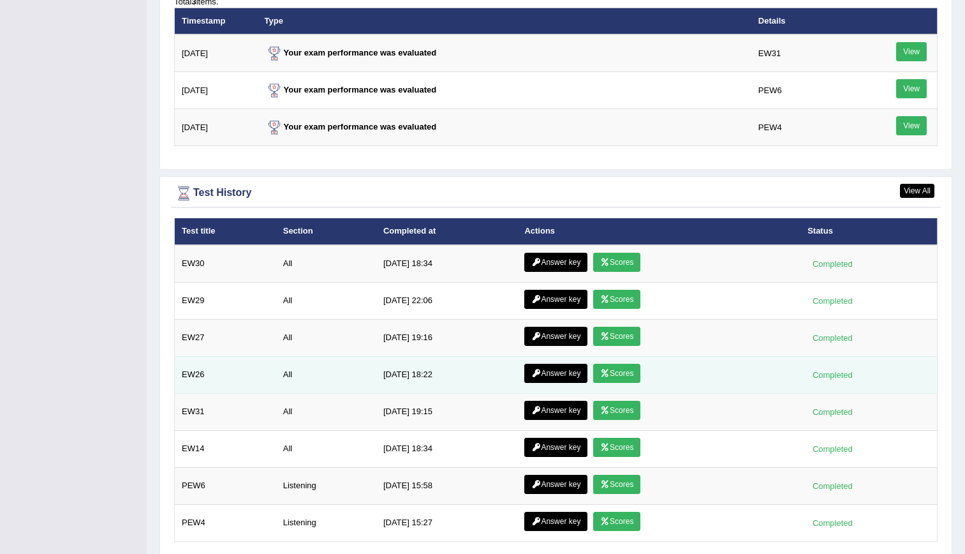
click at [620, 379] on link "Scores" at bounding box center [616, 373] width 47 height 19
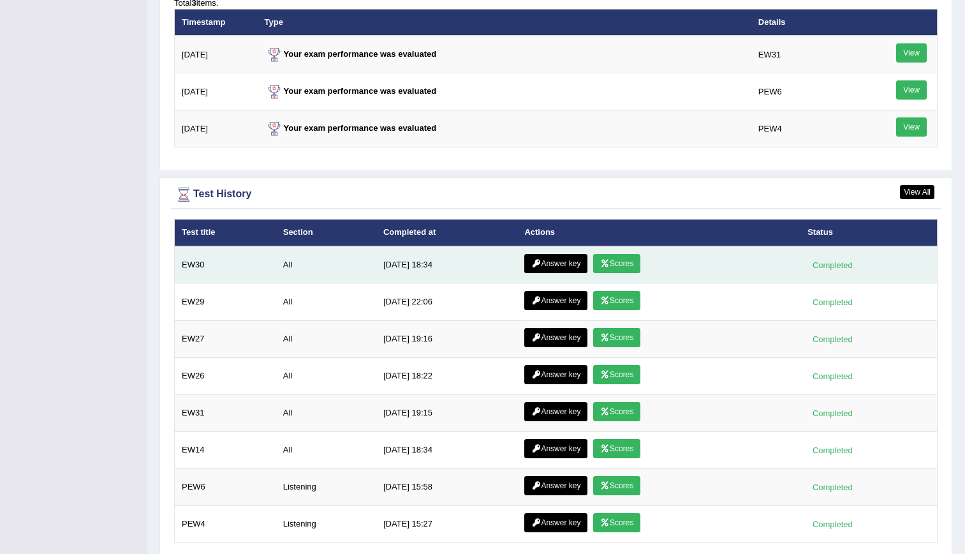
click at [561, 255] on link "Answer key" at bounding box center [555, 263] width 63 height 19
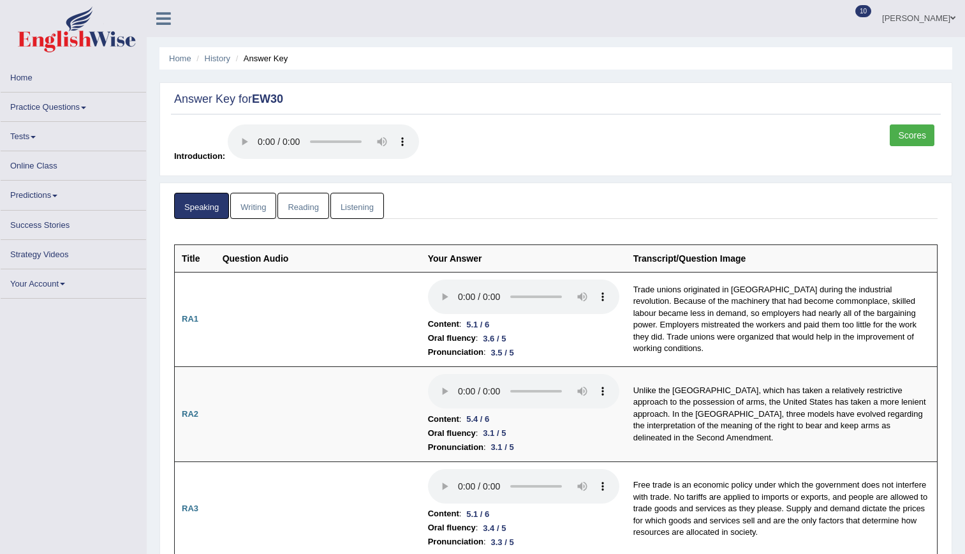
click at [316, 203] on link "Reading" at bounding box center [302, 206] width 51 height 26
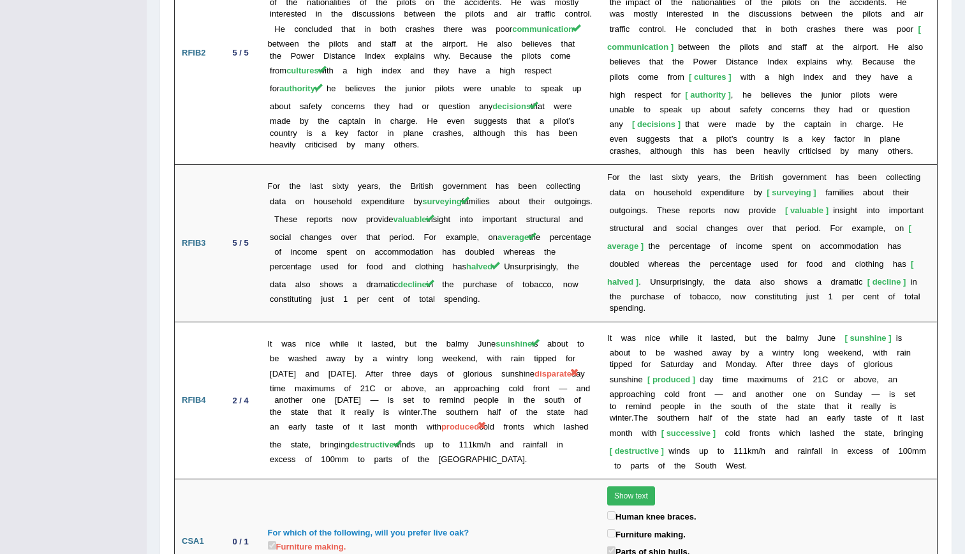
scroll to position [2365, 0]
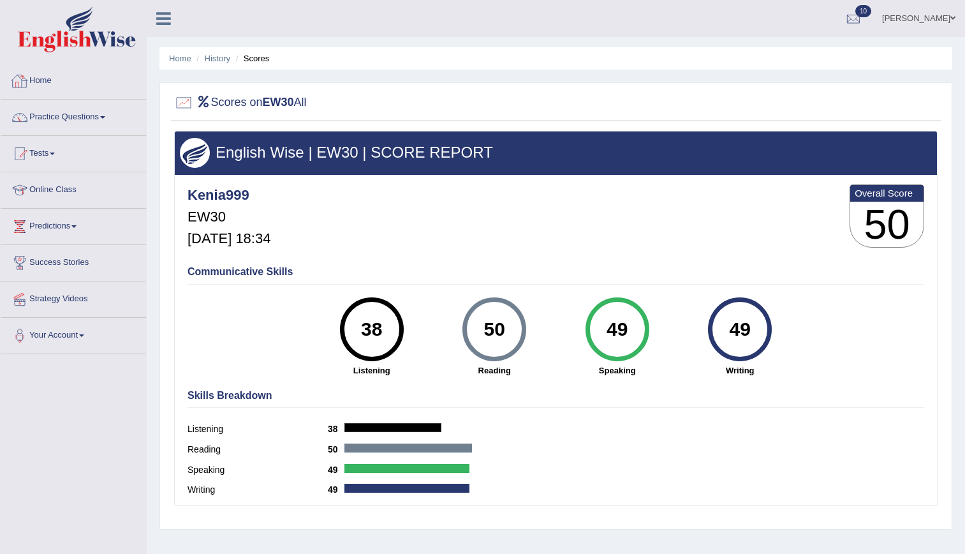
click at [33, 74] on link "Home" at bounding box center [73, 79] width 145 height 32
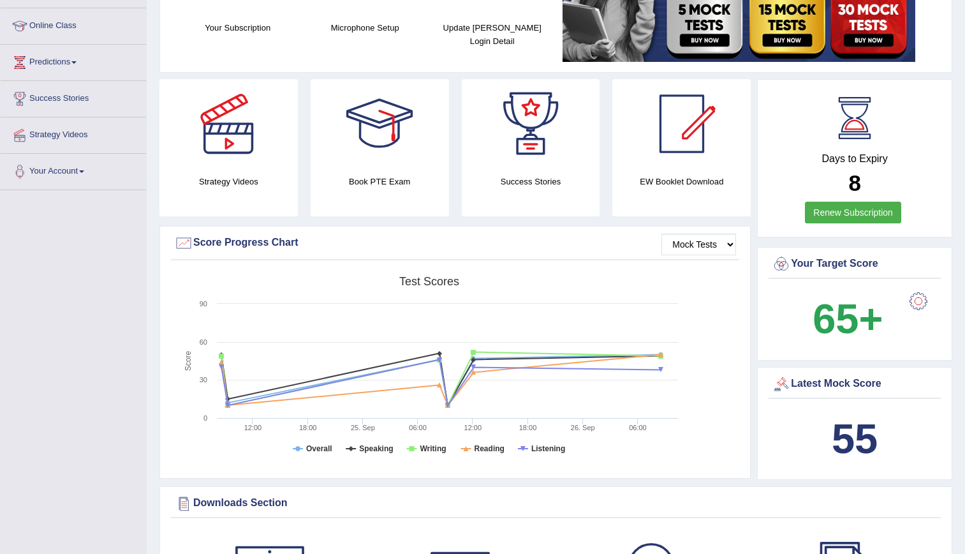
scroll to position [274, 0]
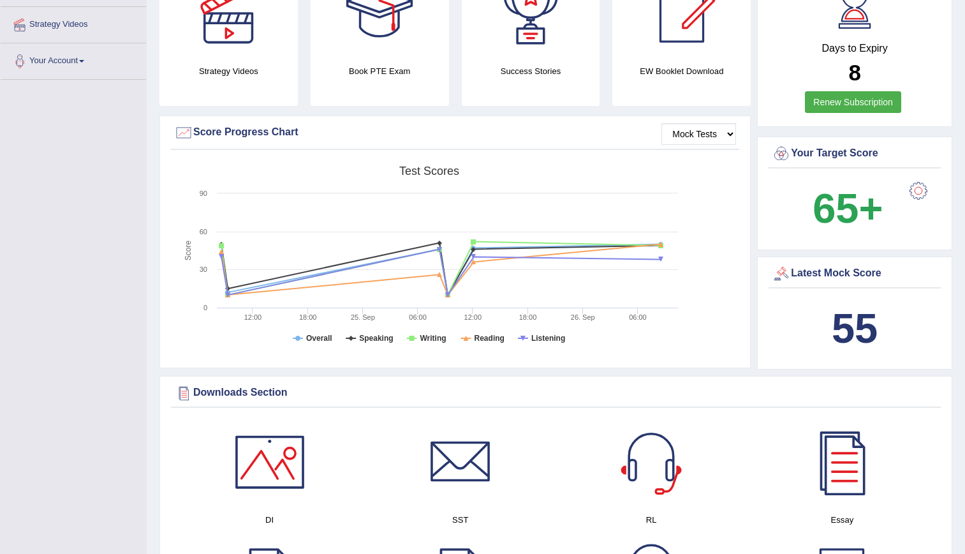
click at [822, 274] on div "Latest Mock Score" at bounding box center [855, 273] width 166 height 19
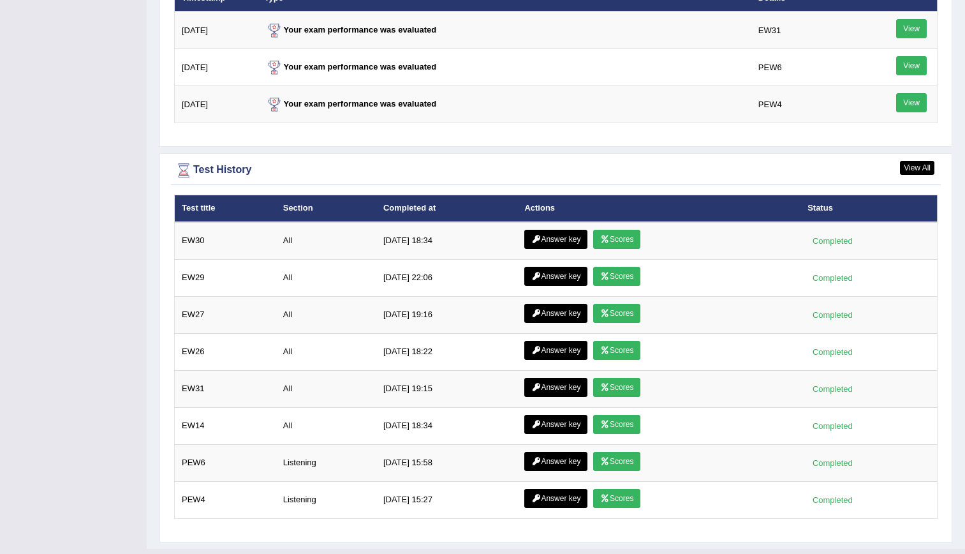
scroll to position [1657, 0]
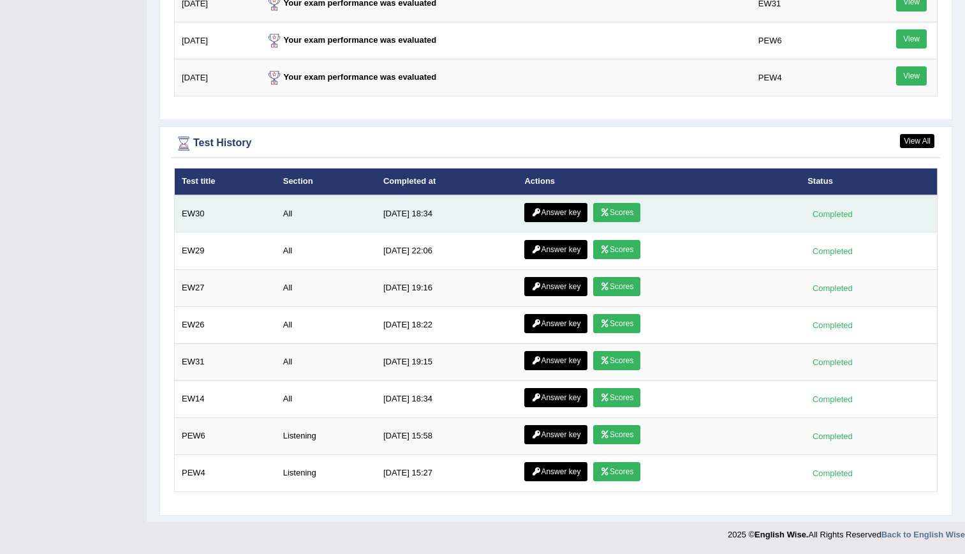
click at [549, 212] on link "Answer key" at bounding box center [555, 212] width 63 height 19
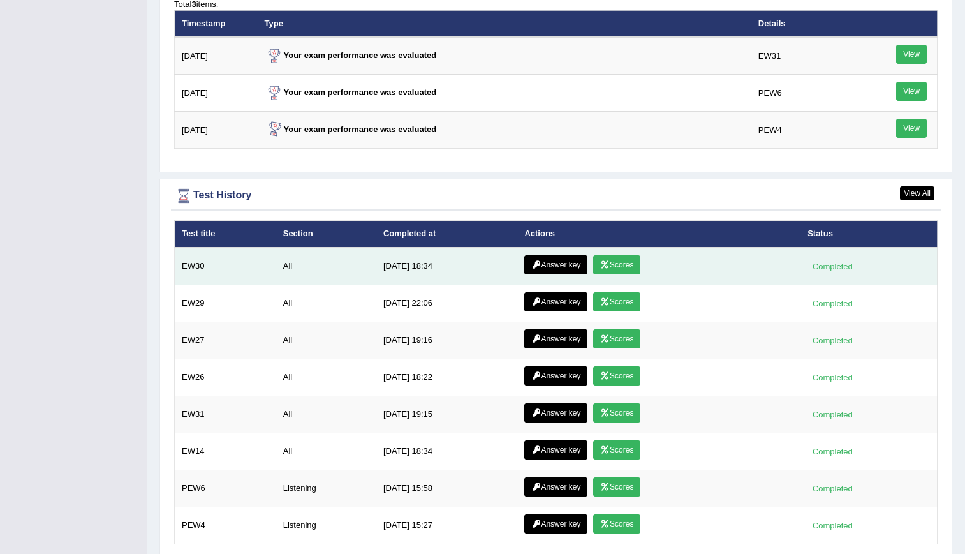
click at [552, 258] on link "Answer key" at bounding box center [555, 264] width 63 height 19
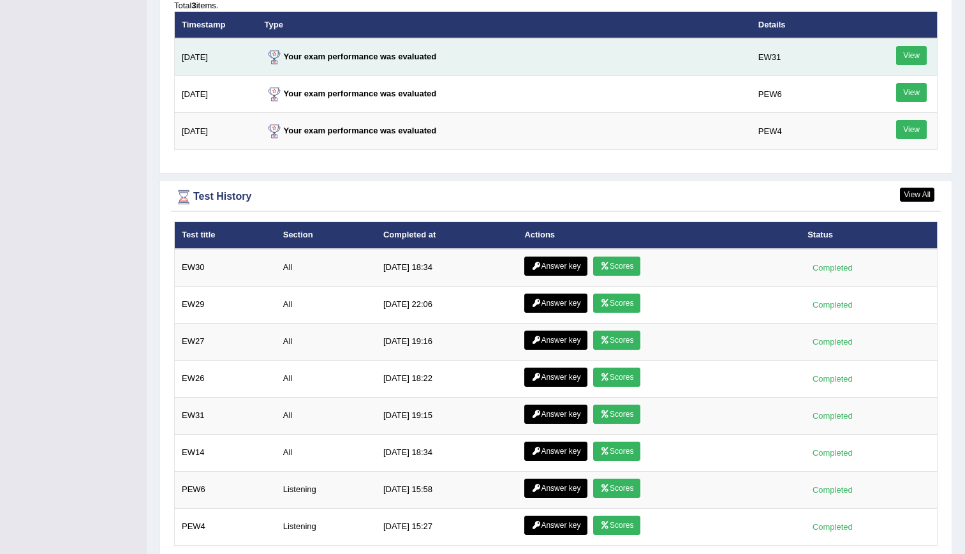
click at [913, 57] on link "View" at bounding box center [911, 55] width 31 height 19
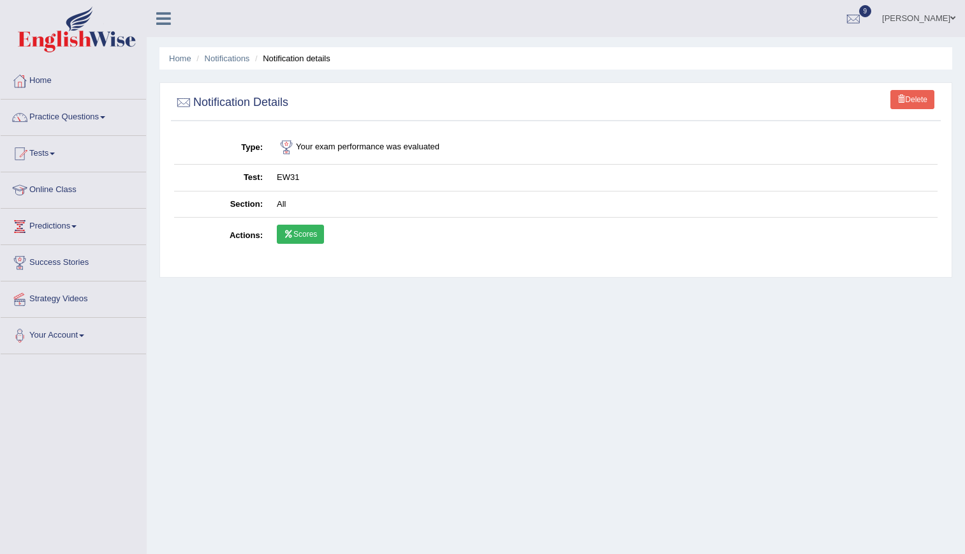
click at [313, 228] on link "Scores" at bounding box center [300, 234] width 47 height 19
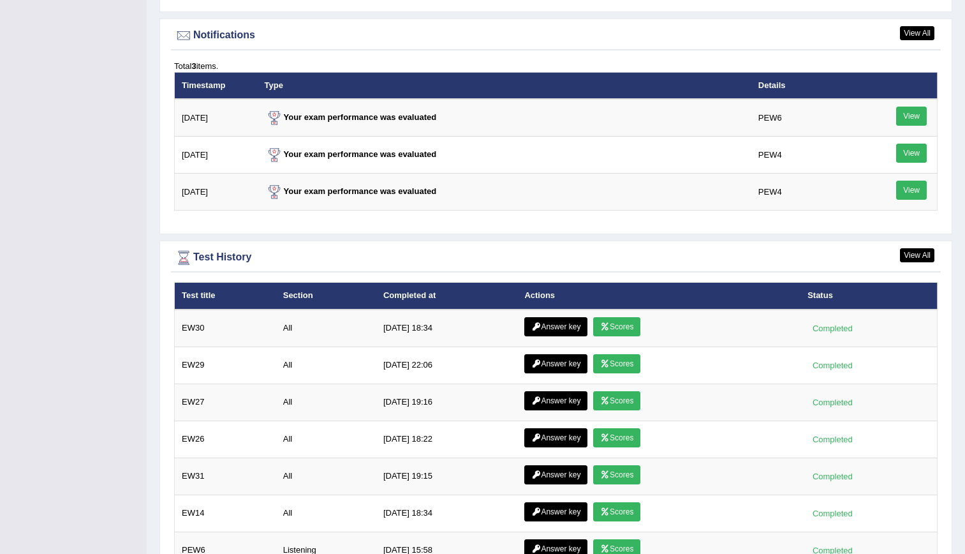
scroll to position [1484, 0]
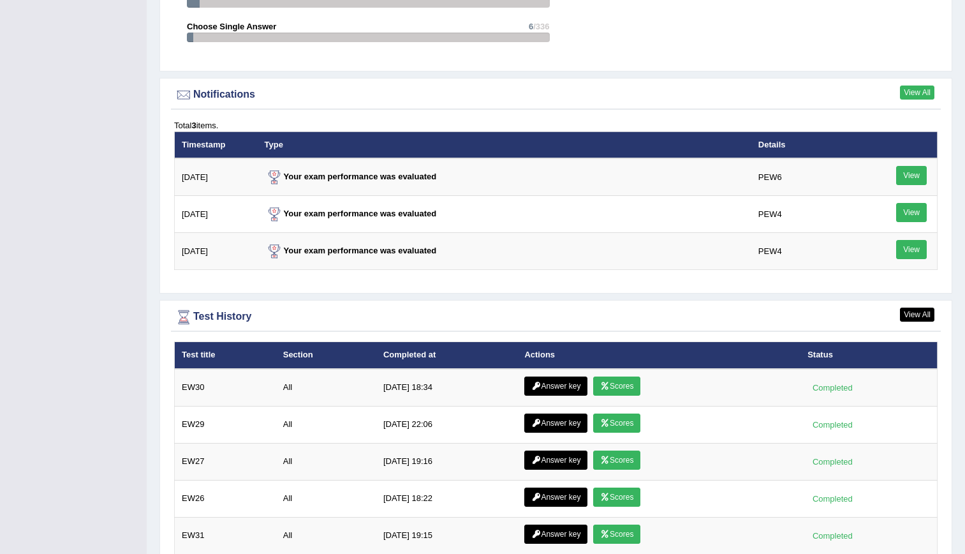
click at [915, 96] on link "View All" at bounding box center [917, 92] width 34 height 14
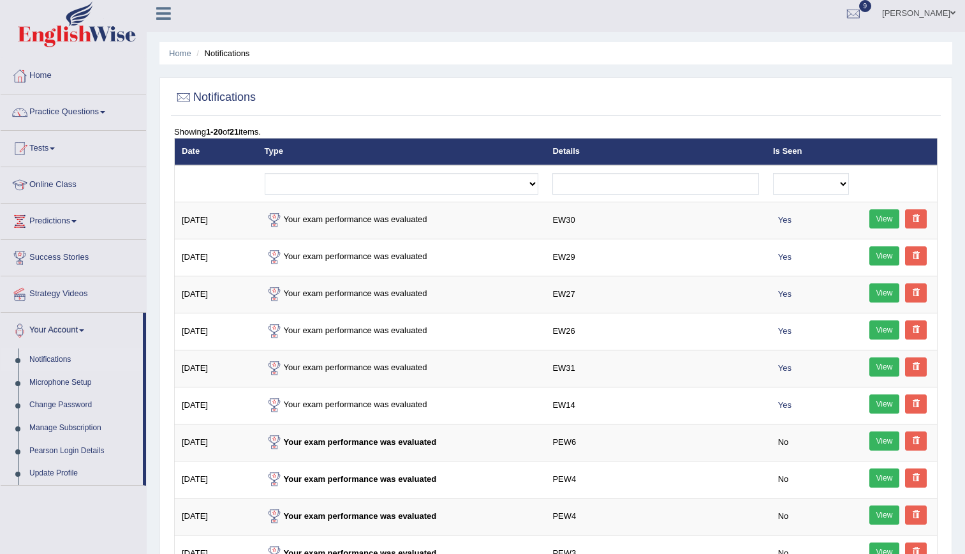
scroll to position [6, 0]
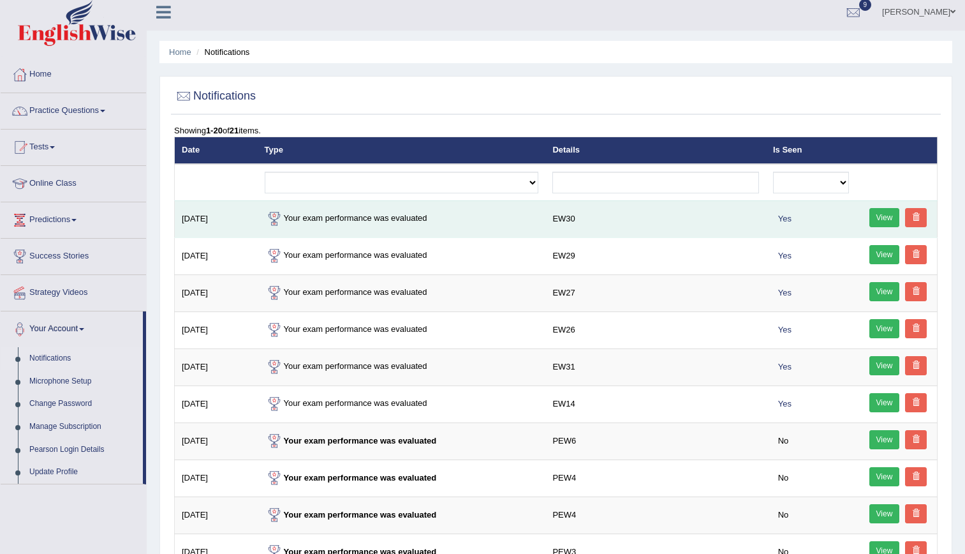
click at [888, 221] on link "View" at bounding box center [884, 217] width 31 height 19
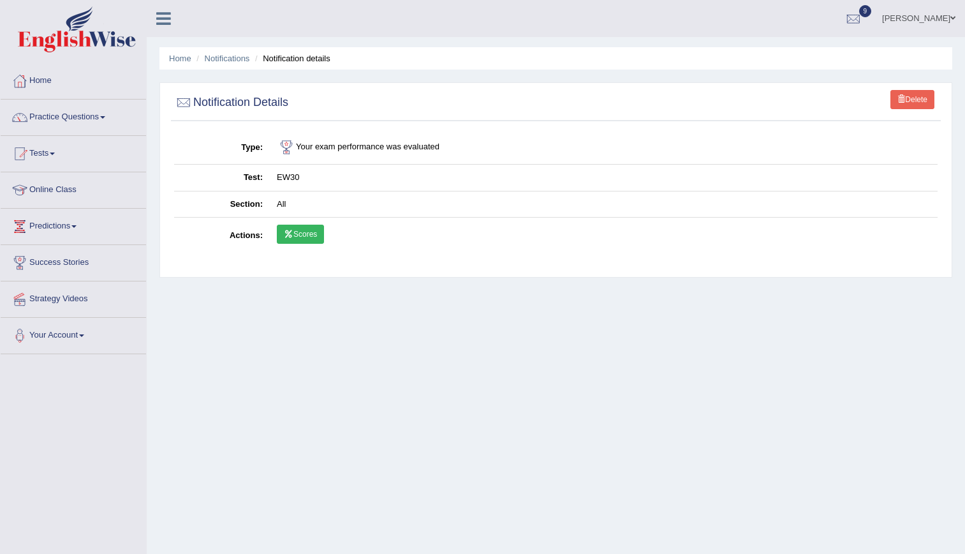
click at [294, 235] on link "Scores" at bounding box center [300, 234] width 47 height 19
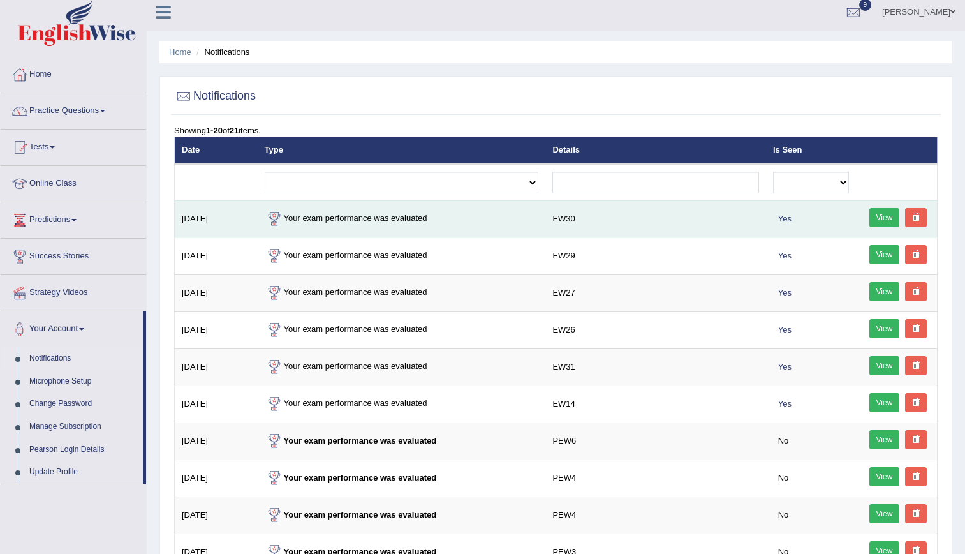
click at [913, 214] on span at bounding box center [916, 217] width 8 height 8
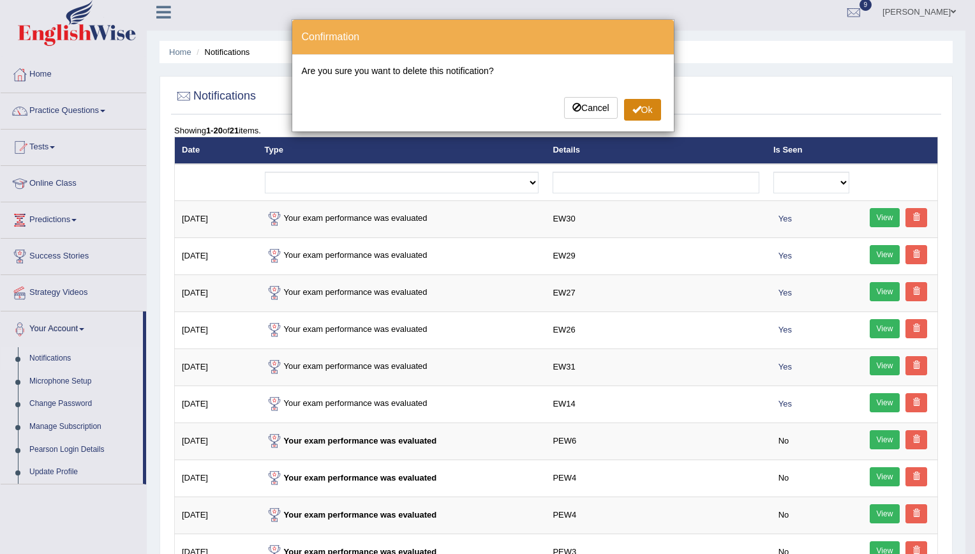
click at [646, 111] on button "Ok" at bounding box center [642, 110] width 37 height 22
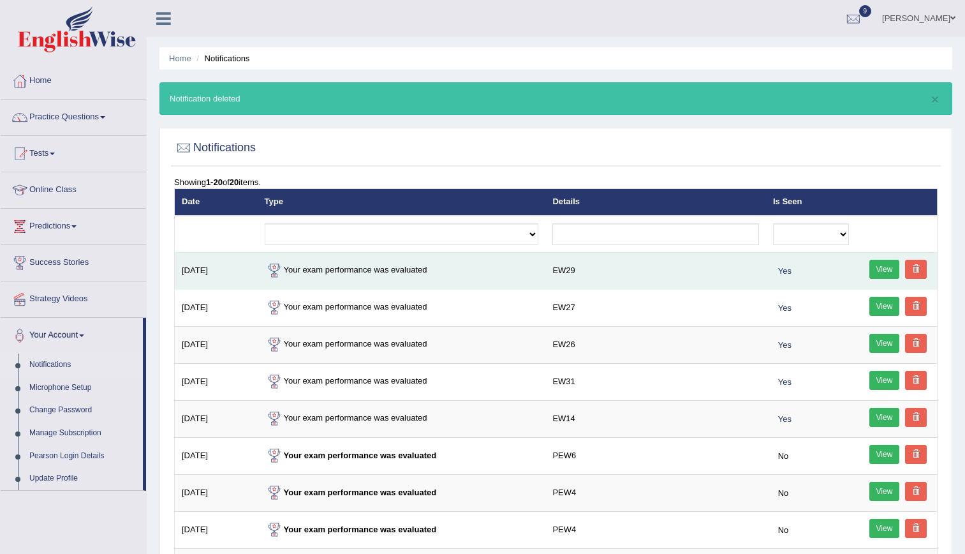
click at [916, 272] on span at bounding box center [916, 269] width 8 height 8
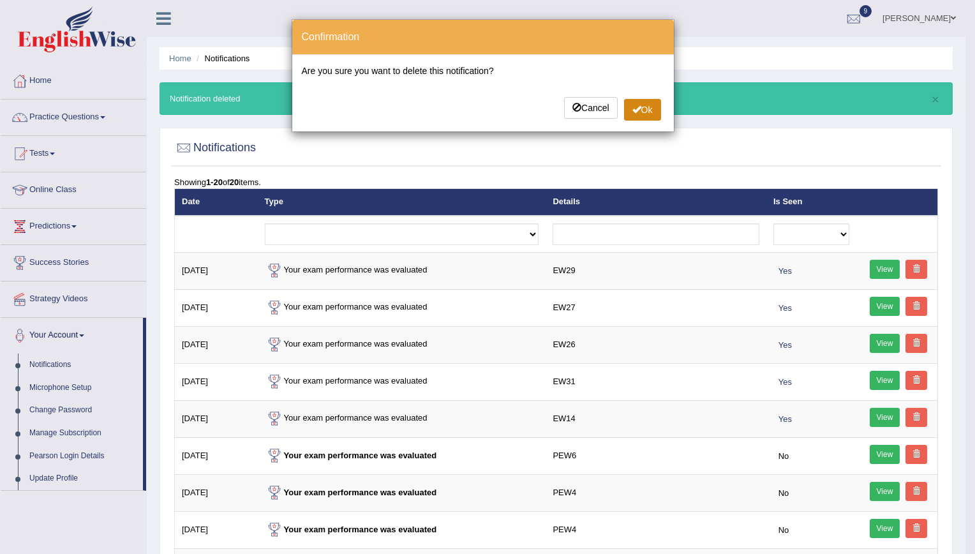
click at [646, 111] on button "Ok" at bounding box center [642, 110] width 37 height 22
click at [636, 118] on button "Ok" at bounding box center [642, 110] width 37 height 22
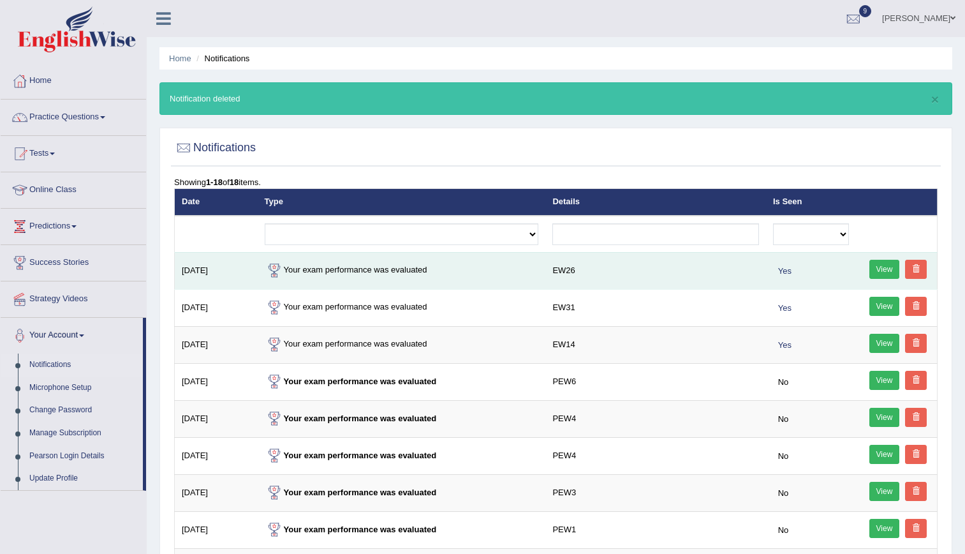
click at [918, 270] on span at bounding box center [916, 269] width 8 height 8
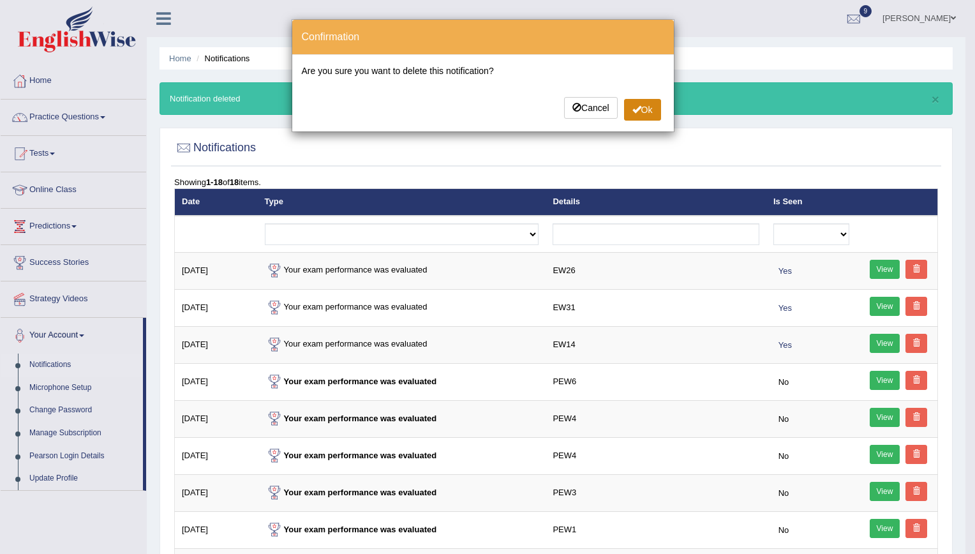
click at [634, 113] on span at bounding box center [636, 109] width 9 height 9
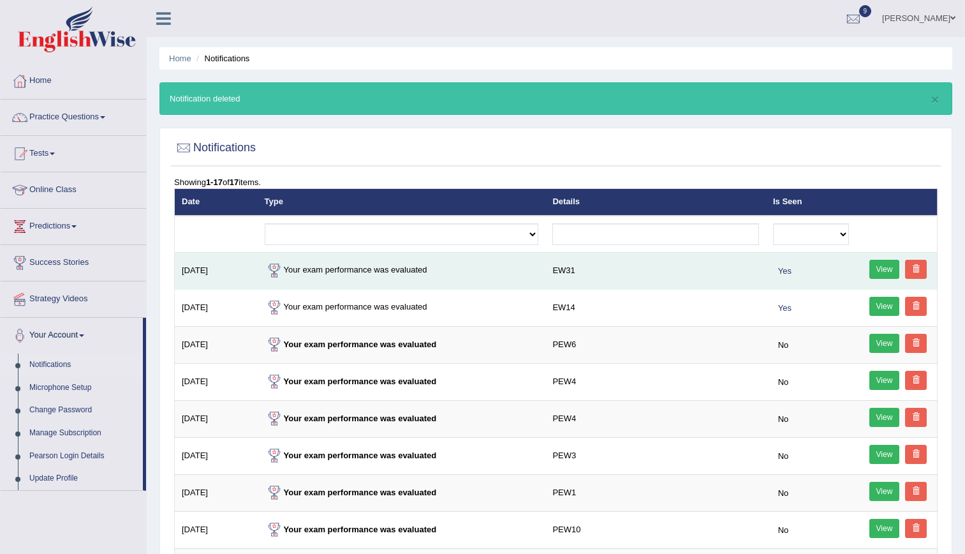
click at [914, 263] on link at bounding box center [916, 269] width 22 height 19
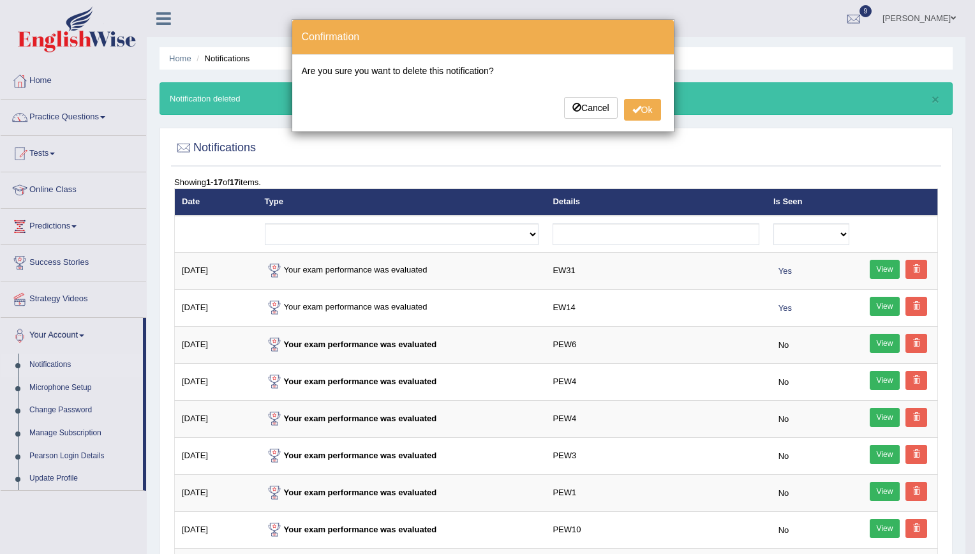
click at [640, 122] on div "Cancel Ok" at bounding box center [483, 109] width 362 height 25
click at [640, 119] on button "Ok" at bounding box center [642, 110] width 37 height 22
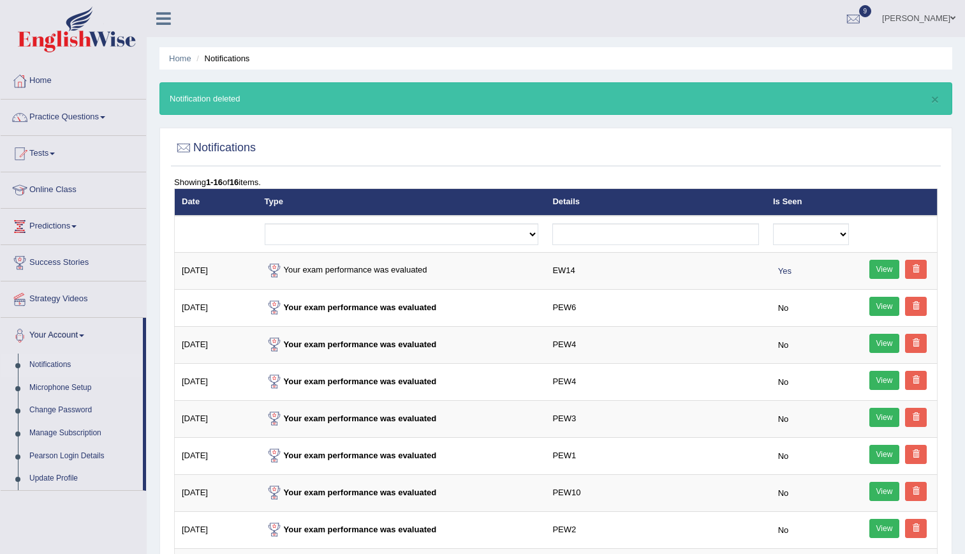
click at [91, 40] on img at bounding box center [77, 29] width 118 height 46
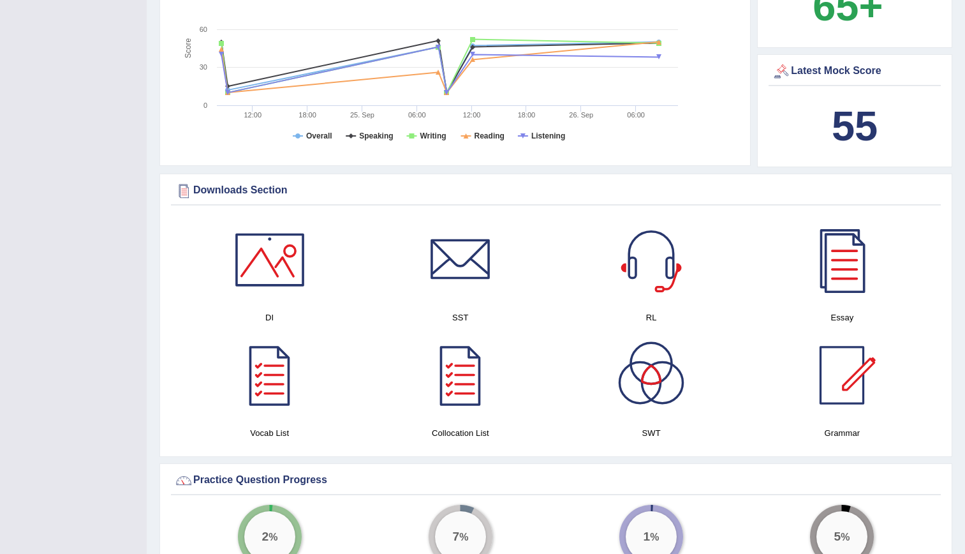
scroll to position [487, 0]
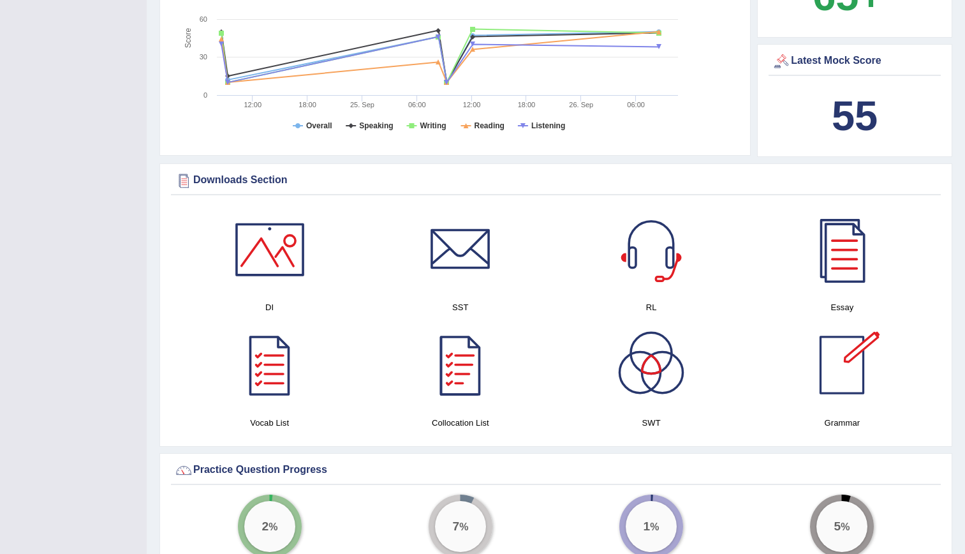
click at [464, 339] on div at bounding box center [460, 364] width 89 height 89
click at [658, 355] on div at bounding box center [651, 364] width 89 height 89
click at [269, 263] on div at bounding box center [269, 249] width 89 height 89
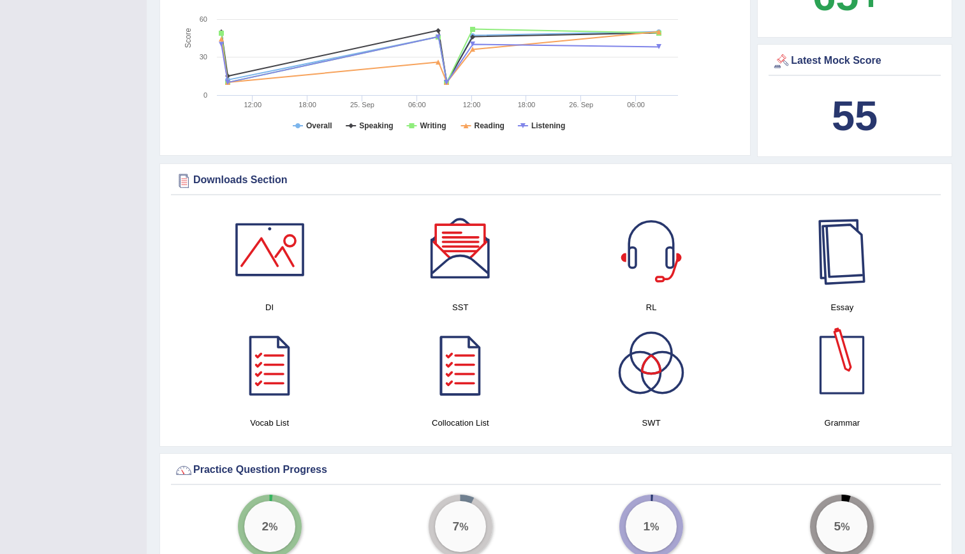
click at [838, 265] on div at bounding box center [841, 249] width 89 height 89
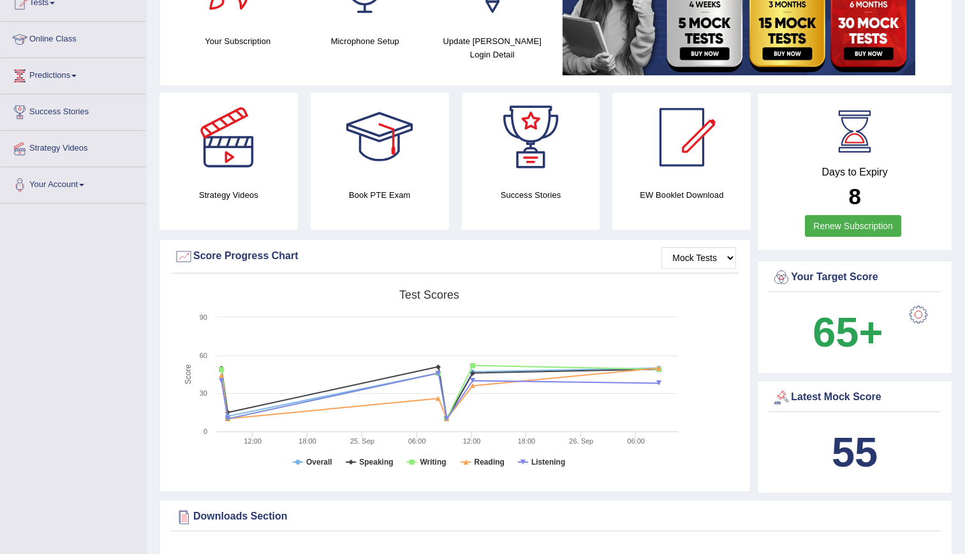
scroll to position [135, 0]
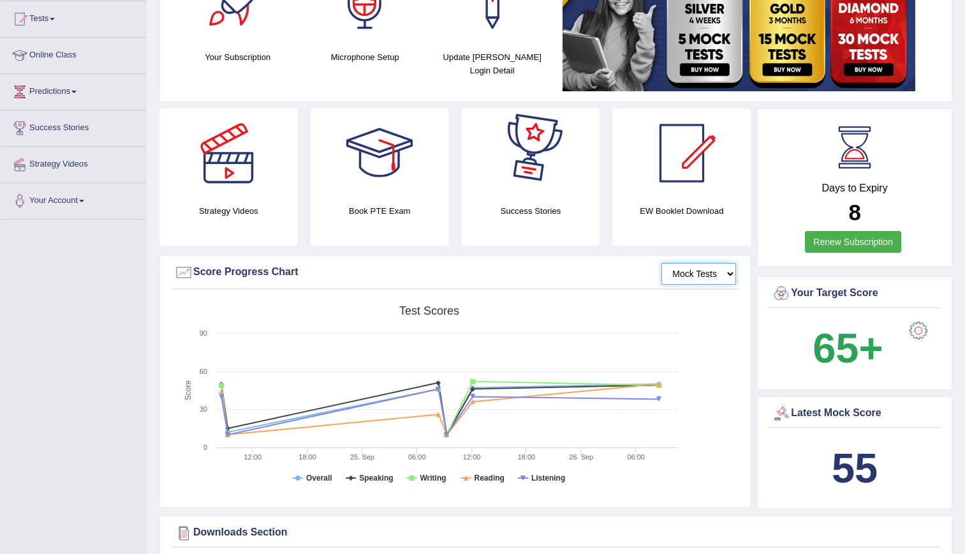
click at [693, 272] on select "Mock Tests" at bounding box center [698, 274] width 75 height 22
click at [920, 337] on div at bounding box center [919, 331] width 26 height 26
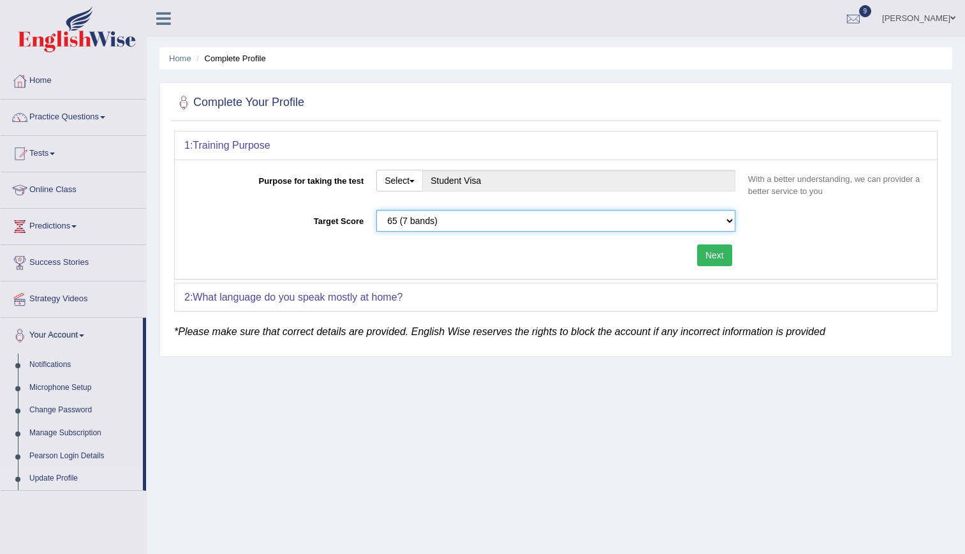
click at [517, 218] on select "Please select the correct value 50 (6 bands) 58 (6.5 bands) 65 (7 bands) 79 (8 …" at bounding box center [555, 221] width 359 height 22
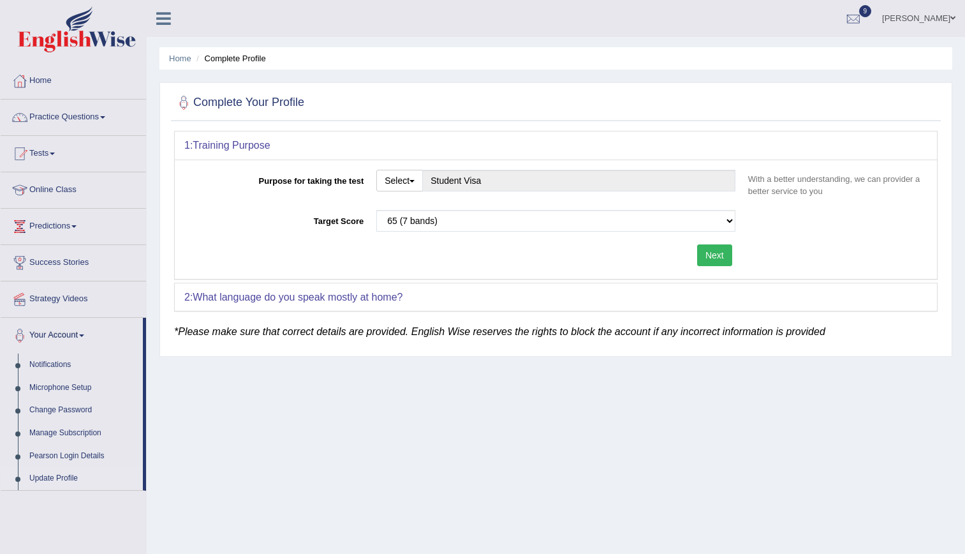
click at [290, 256] on div "Next" at bounding box center [462, 256] width 557 height 25
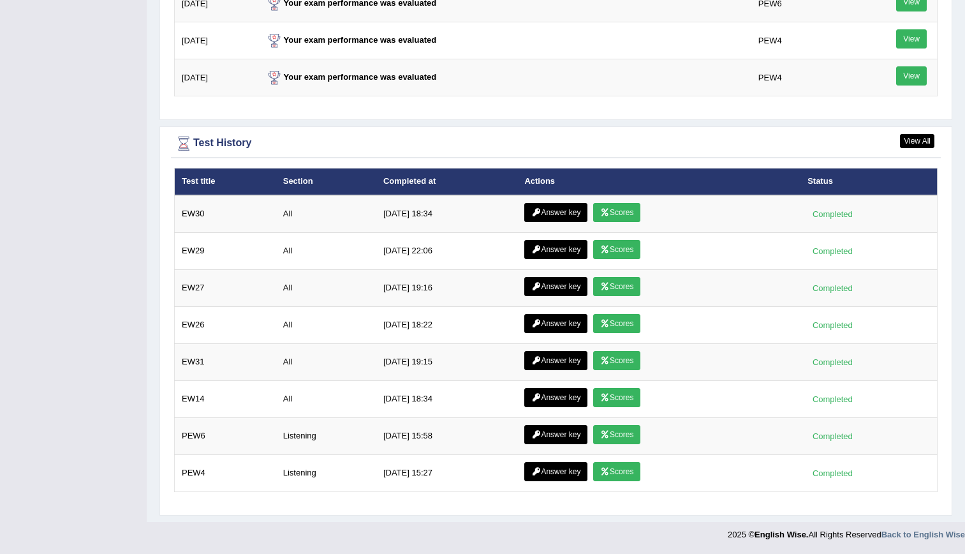
scroll to position [1514, 0]
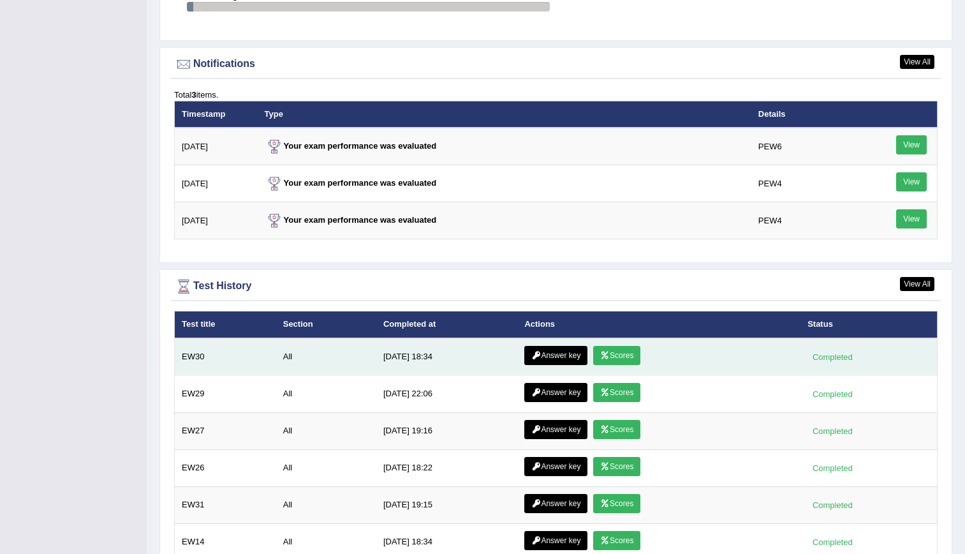
click at [565, 360] on link "Answer key" at bounding box center [555, 355] width 63 height 19
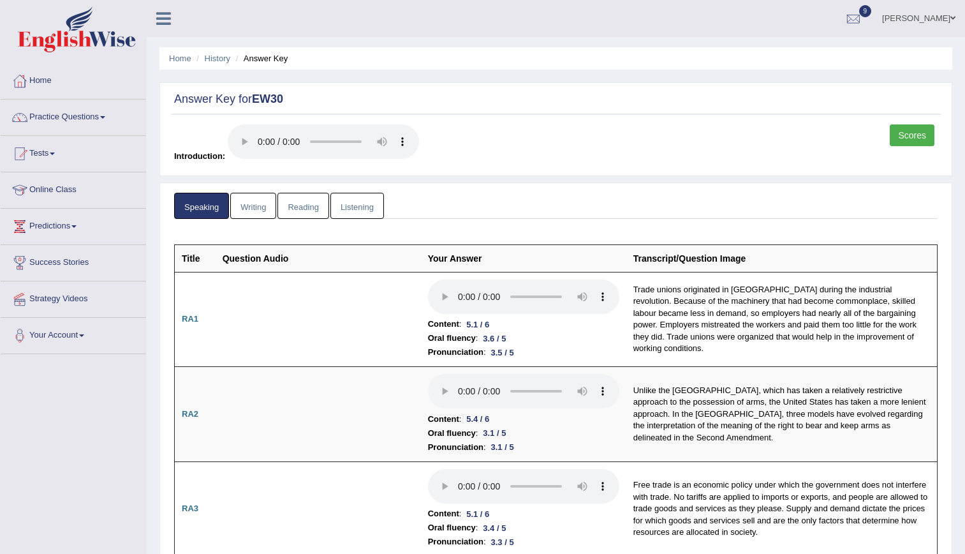
click at [68, 118] on link "Practice Questions" at bounding box center [73, 116] width 145 height 32
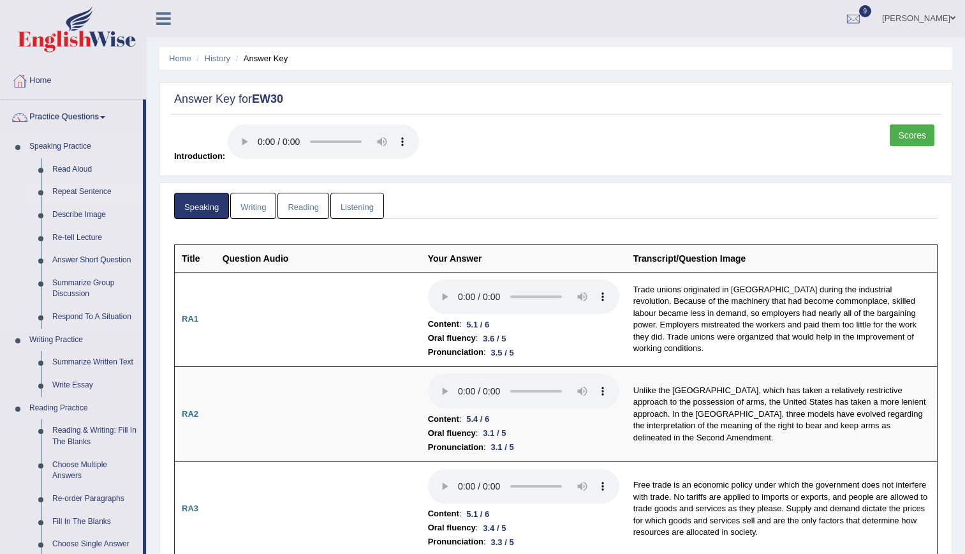
click at [81, 193] on link "Repeat Sentence" at bounding box center [95, 192] width 96 height 23
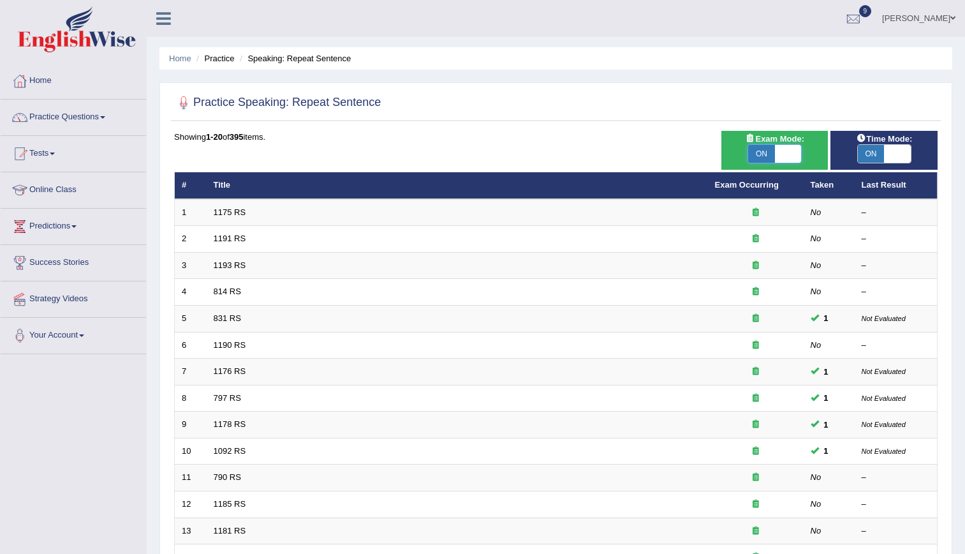
click at [783, 154] on span at bounding box center [788, 154] width 27 height 18
checkbox input "false"
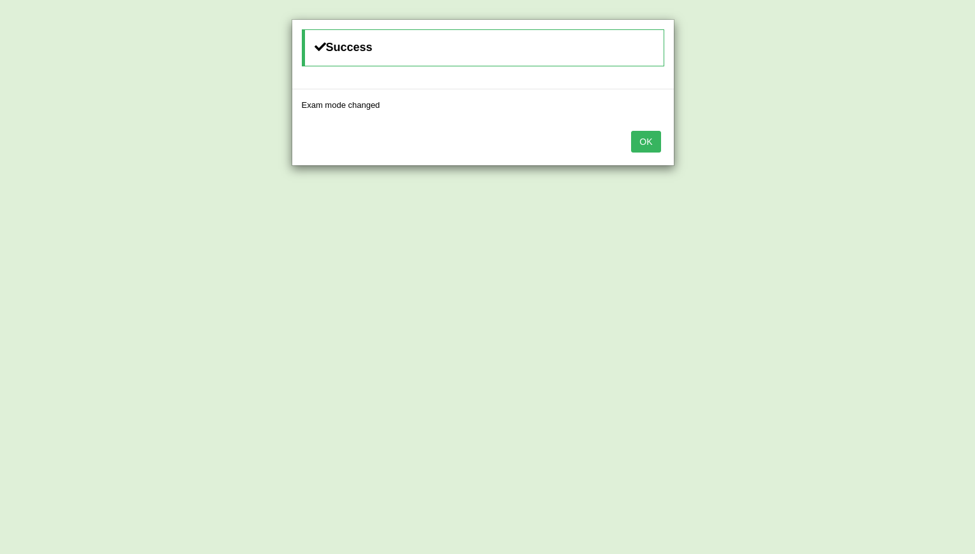
click at [645, 137] on button "OK" at bounding box center [645, 142] width 29 height 22
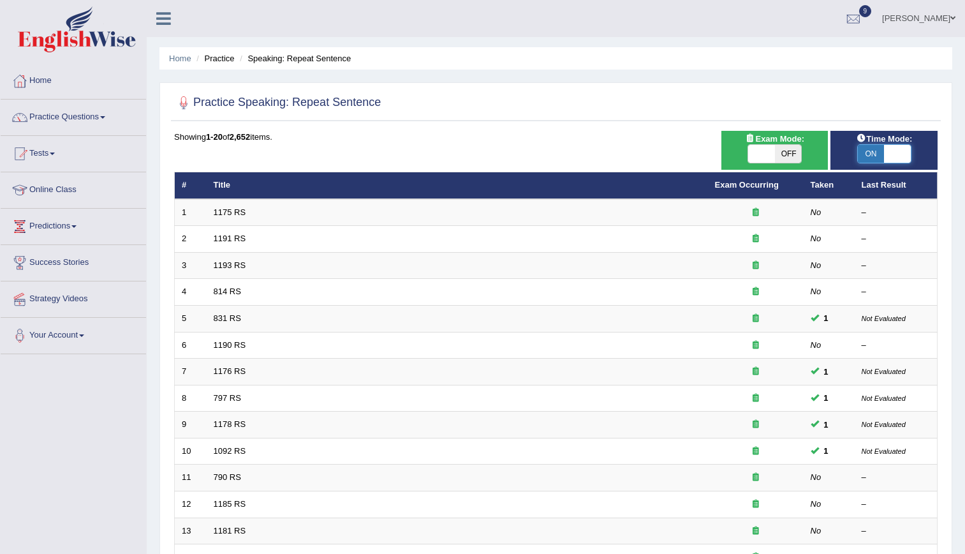
click at [900, 154] on span at bounding box center [897, 154] width 27 height 18
checkbox input "false"
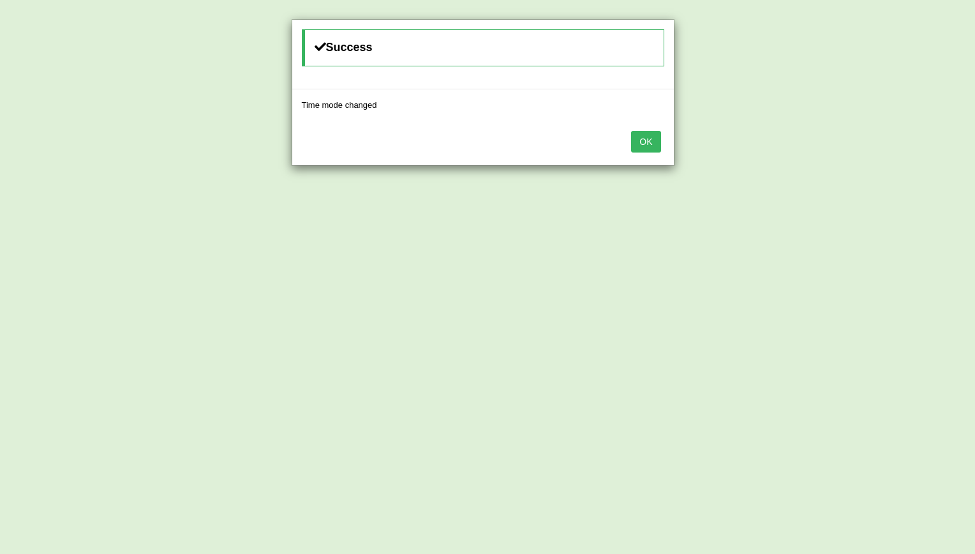
click at [638, 145] on button "OK" at bounding box center [645, 142] width 29 height 22
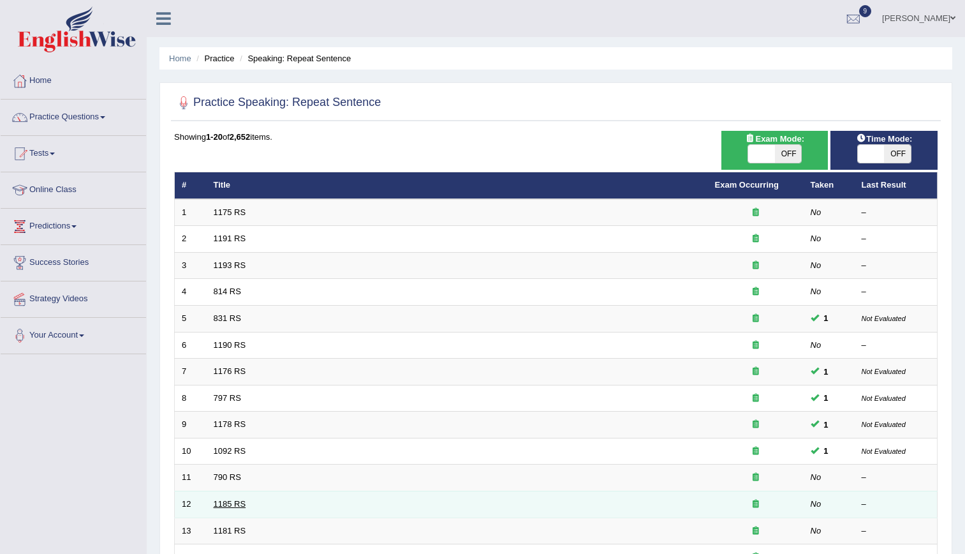
click at [226, 505] on link "1185 RS" at bounding box center [230, 504] width 33 height 10
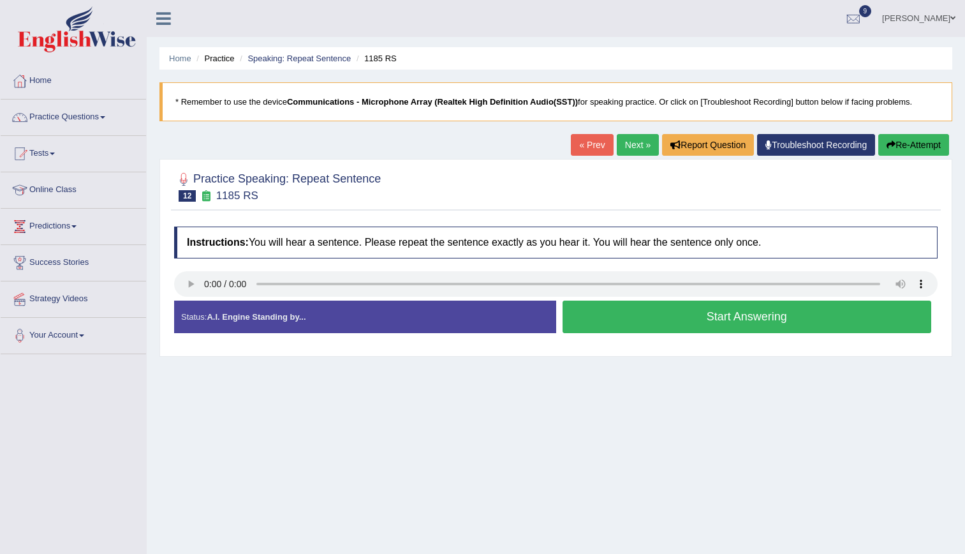
click at [662, 309] on button "Start Answering" at bounding box center [747, 316] width 369 height 33
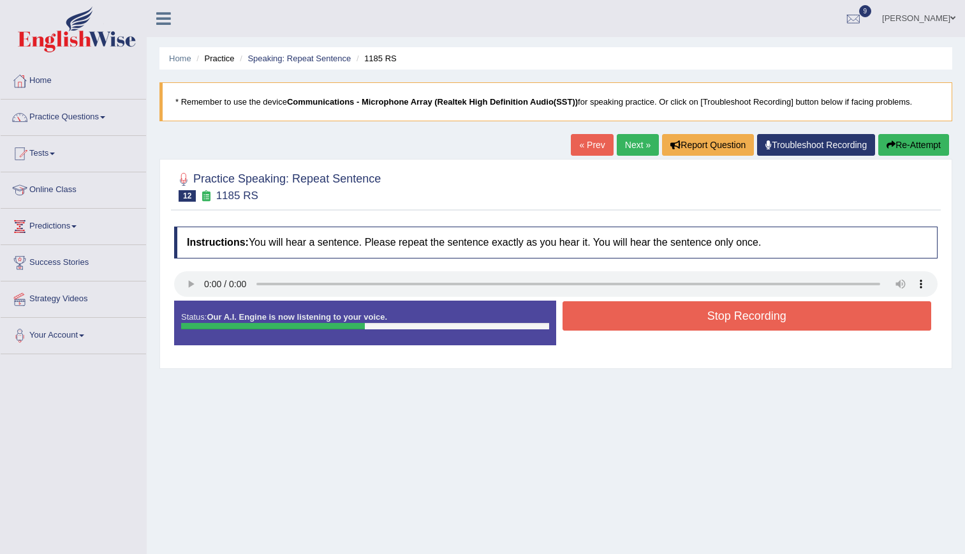
click at [655, 327] on button "Stop Recording" at bounding box center [747, 315] width 369 height 29
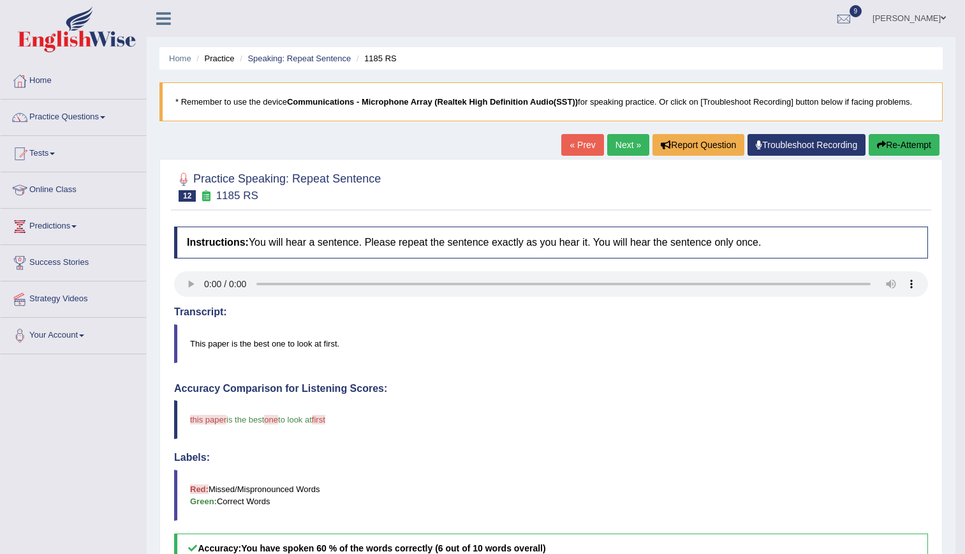
click at [638, 137] on link "Next »" at bounding box center [628, 145] width 42 height 22
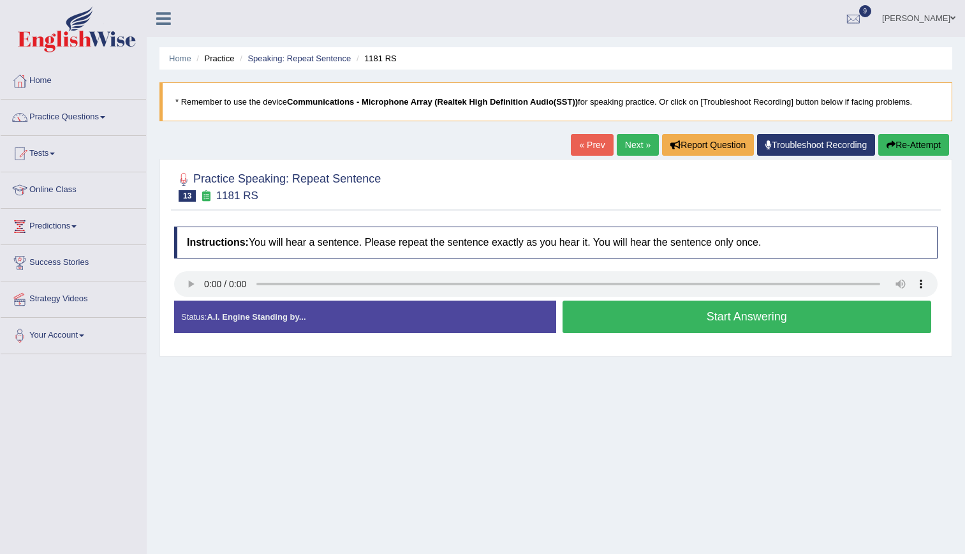
click at [631, 322] on button "Start Answering" at bounding box center [747, 316] width 369 height 33
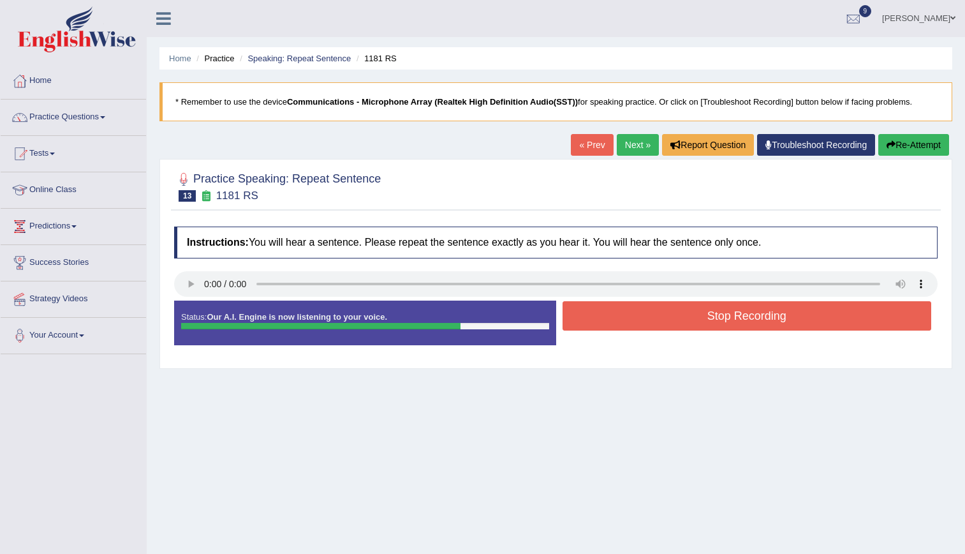
click at [631, 322] on button "Stop Recording" at bounding box center [747, 315] width 369 height 29
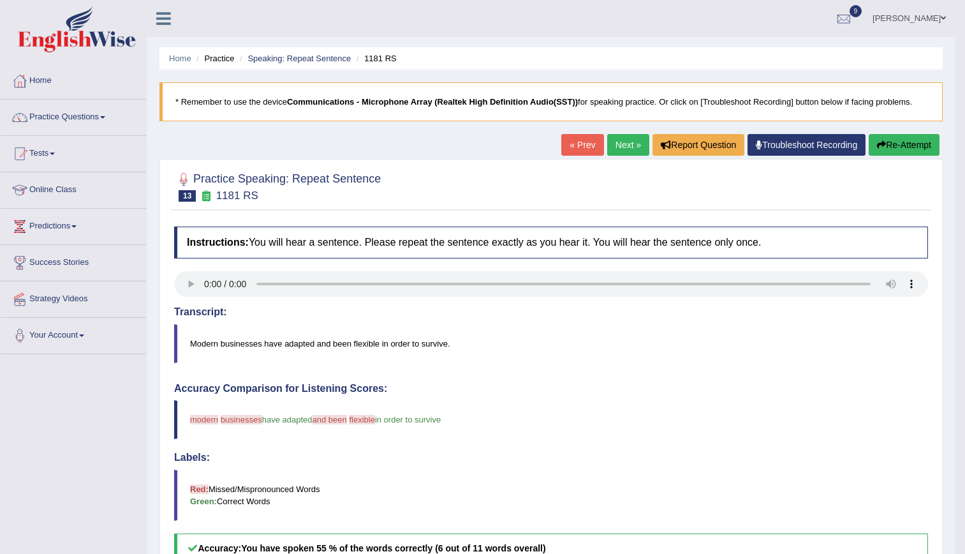
click at [638, 145] on link "Next »" at bounding box center [628, 145] width 42 height 22
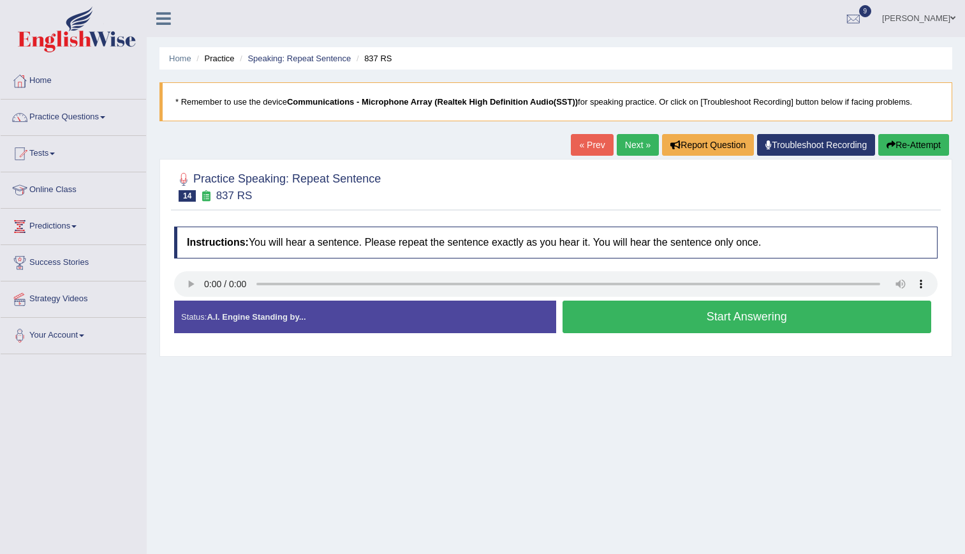
click at [624, 305] on button "Start Answering" at bounding box center [747, 316] width 369 height 33
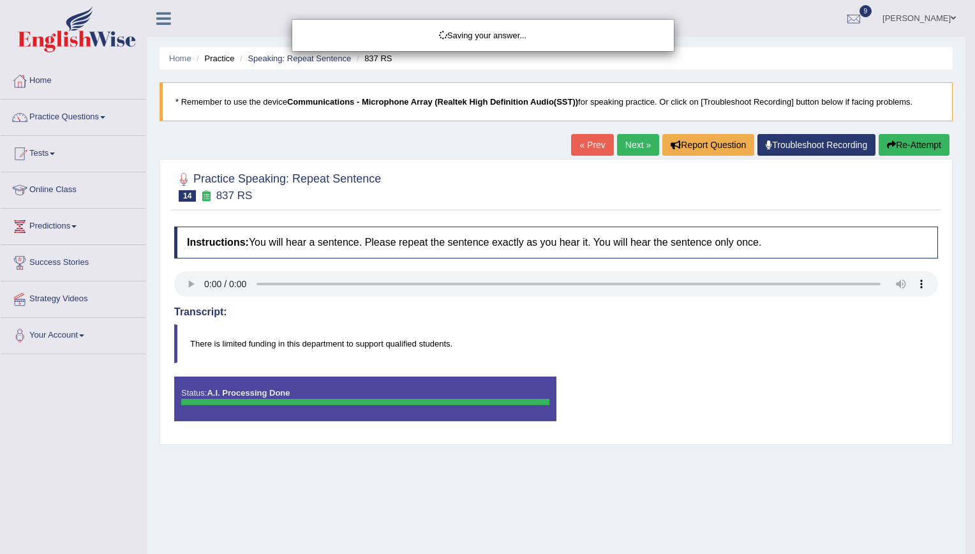
click at [718, 319] on div "Saving your answer..." at bounding box center [487, 277] width 975 height 554
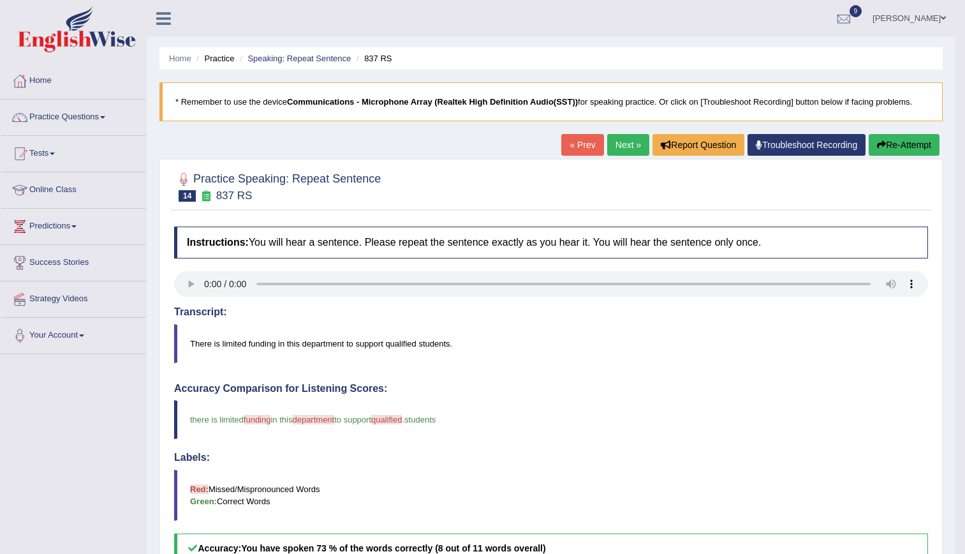
click at [247, 415] on span "funding" at bounding box center [257, 420] width 27 height 10
click at [633, 144] on link "Next »" at bounding box center [628, 145] width 42 height 22
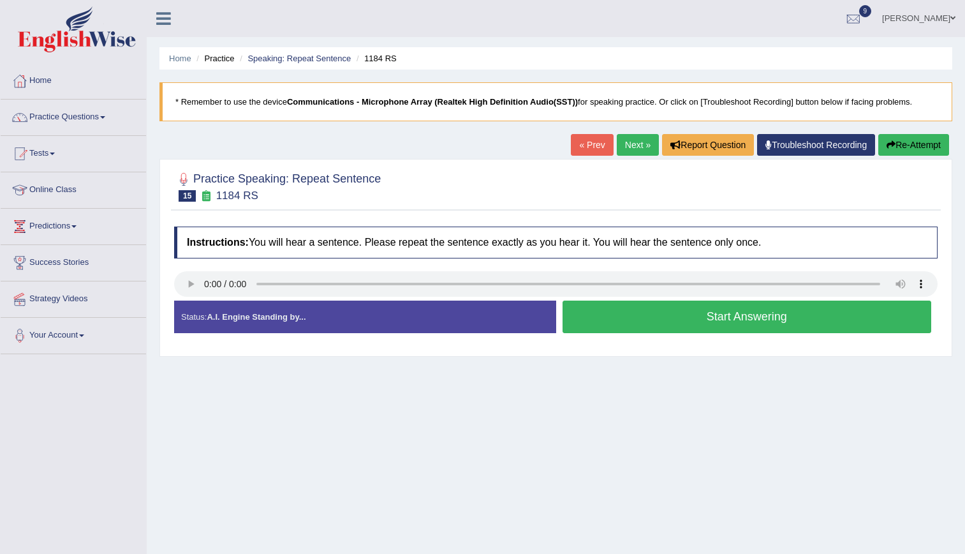
click at [665, 314] on button "Start Answering" at bounding box center [747, 316] width 369 height 33
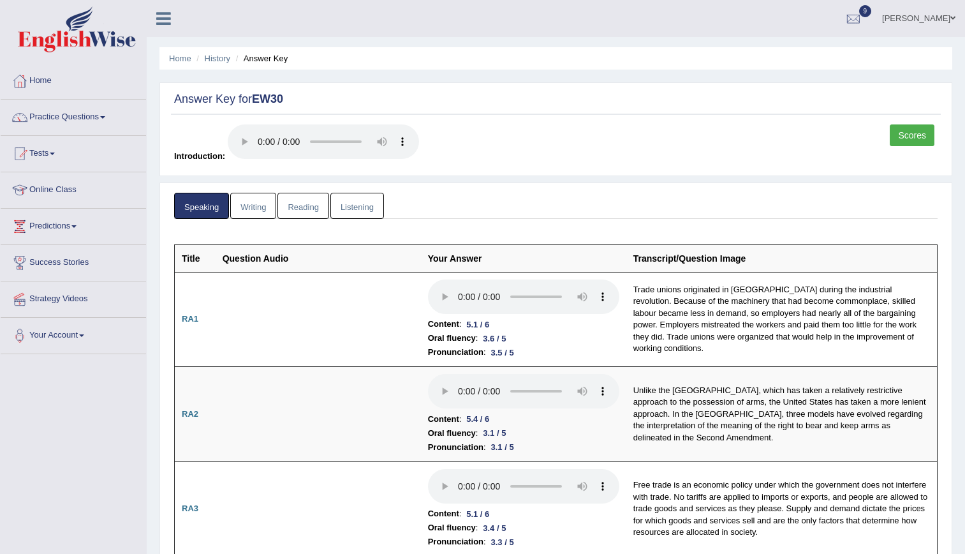
click at [344, 209] on link "Listening" at bounding box center [357, 206] width 54 height 26
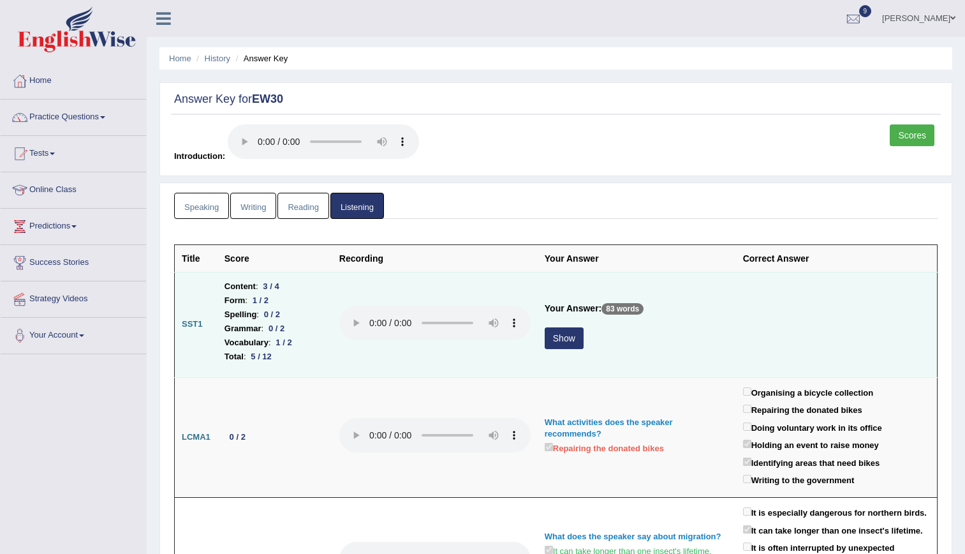
click at [565, 339] on button "Show" at bounding box center [564, 338] width 39 height 22
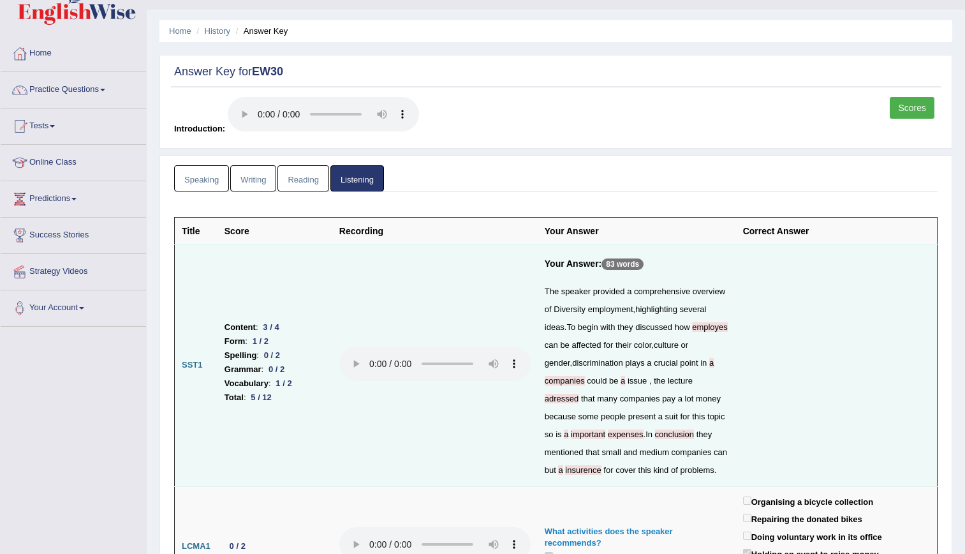
scroll to position [31, 0]
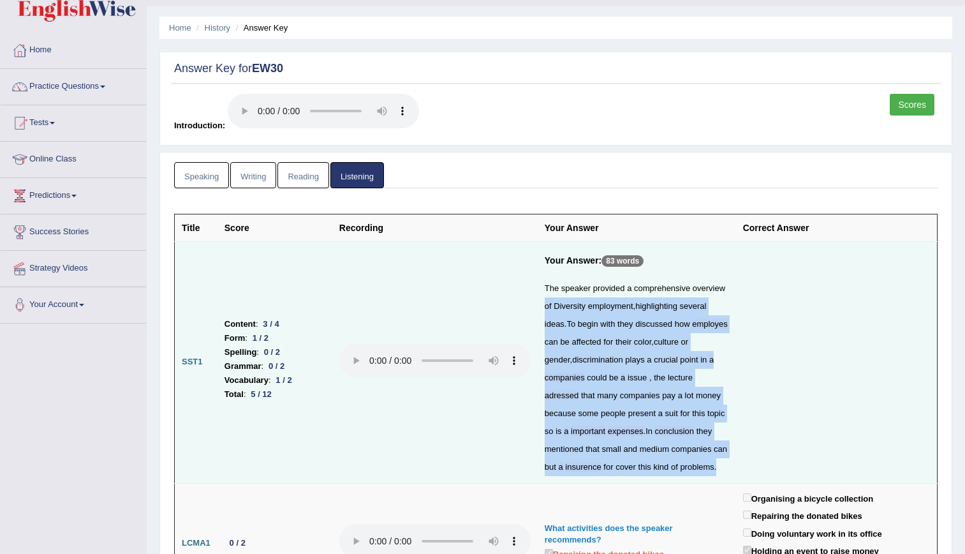
drag, startPoint x: 645, startPoint y: 476, endPoint x: 540, endPoint y: 306, distance: 199.3
click at [540, 306] on td "Your Answer: 83 words The speaker provided a comprehensive overview of Diversit…" at bounding box center [637, 362] width 198 height 242
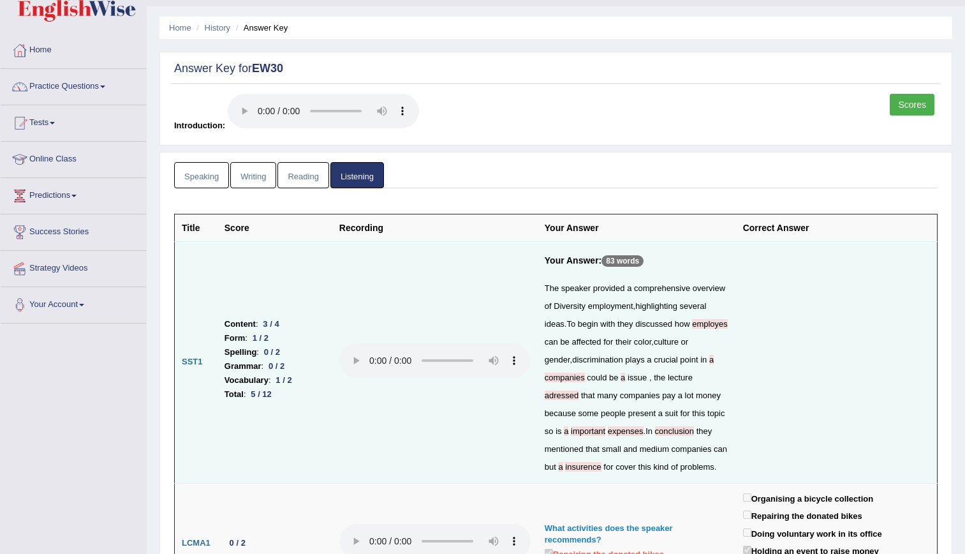
click at [794, 351] on td at bounding box center [837, 362] width 202 height 242
